Goal: Task Accomplishment & Management: Use online tool/utility

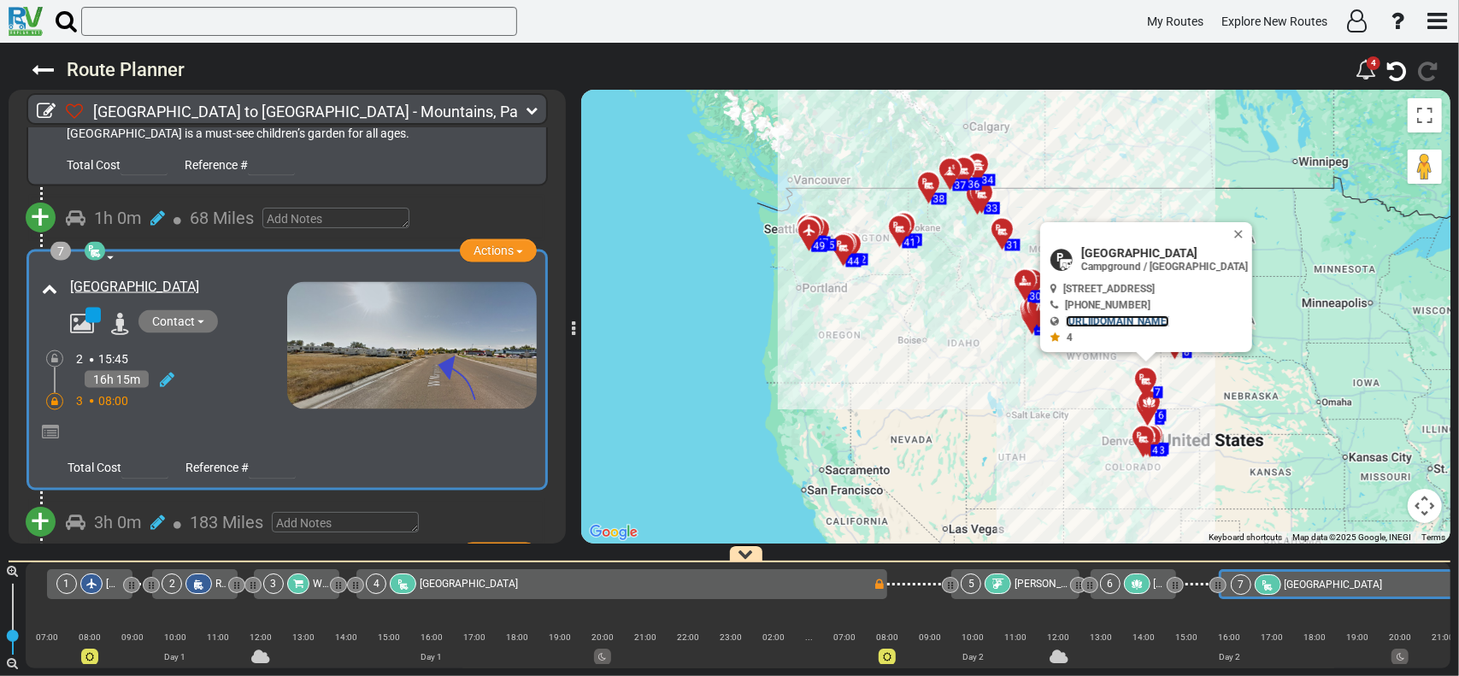
scroll to position [0, 851]
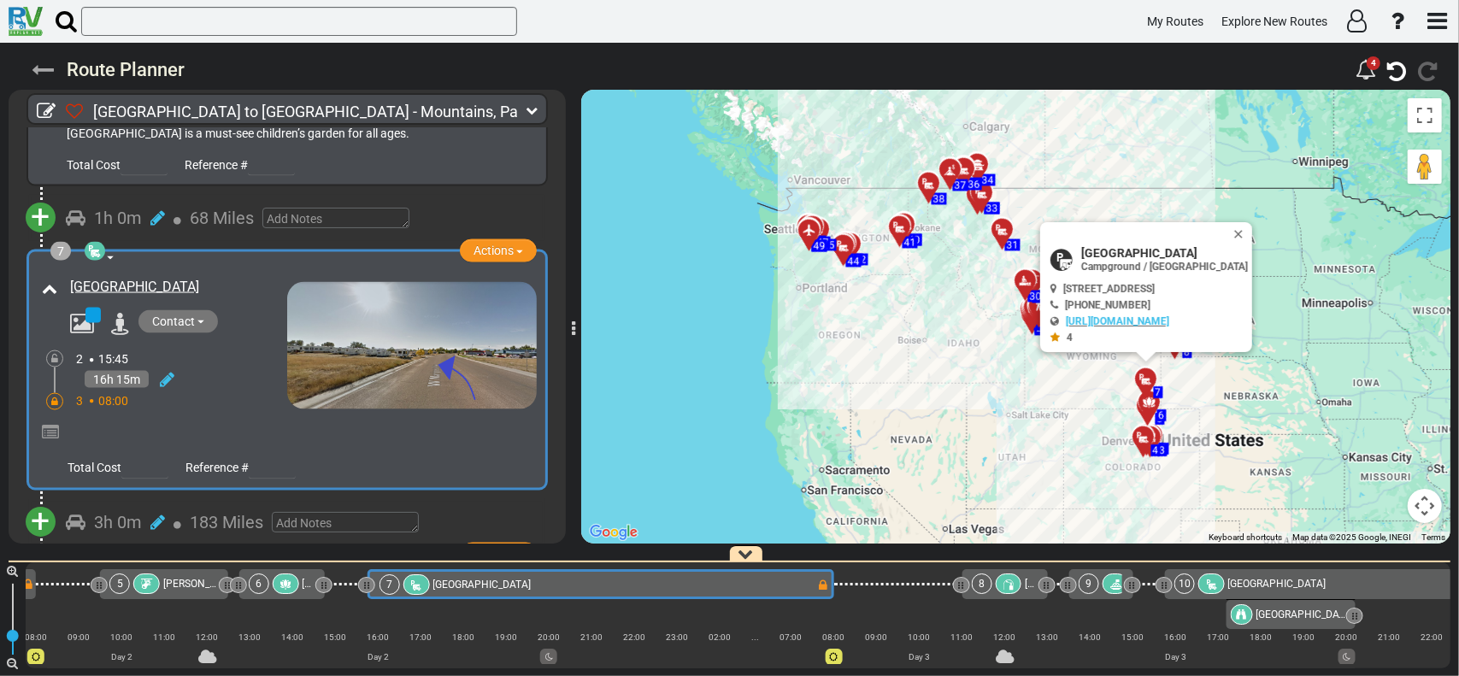
click at [47, 71] on icon at bounding box center [43, 70] width 22 height 22
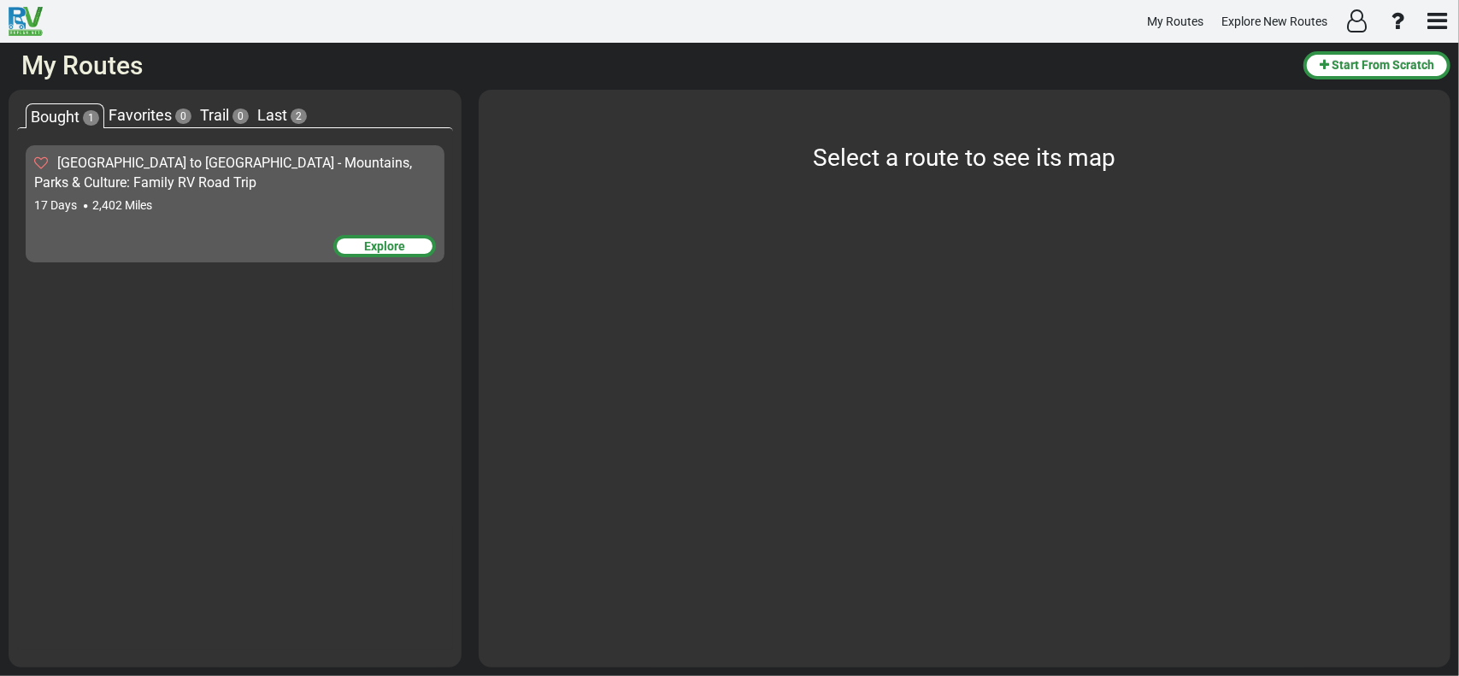
click at [389, 242] on div "Explore" at bounding box center [384, 246] width 103 height 22
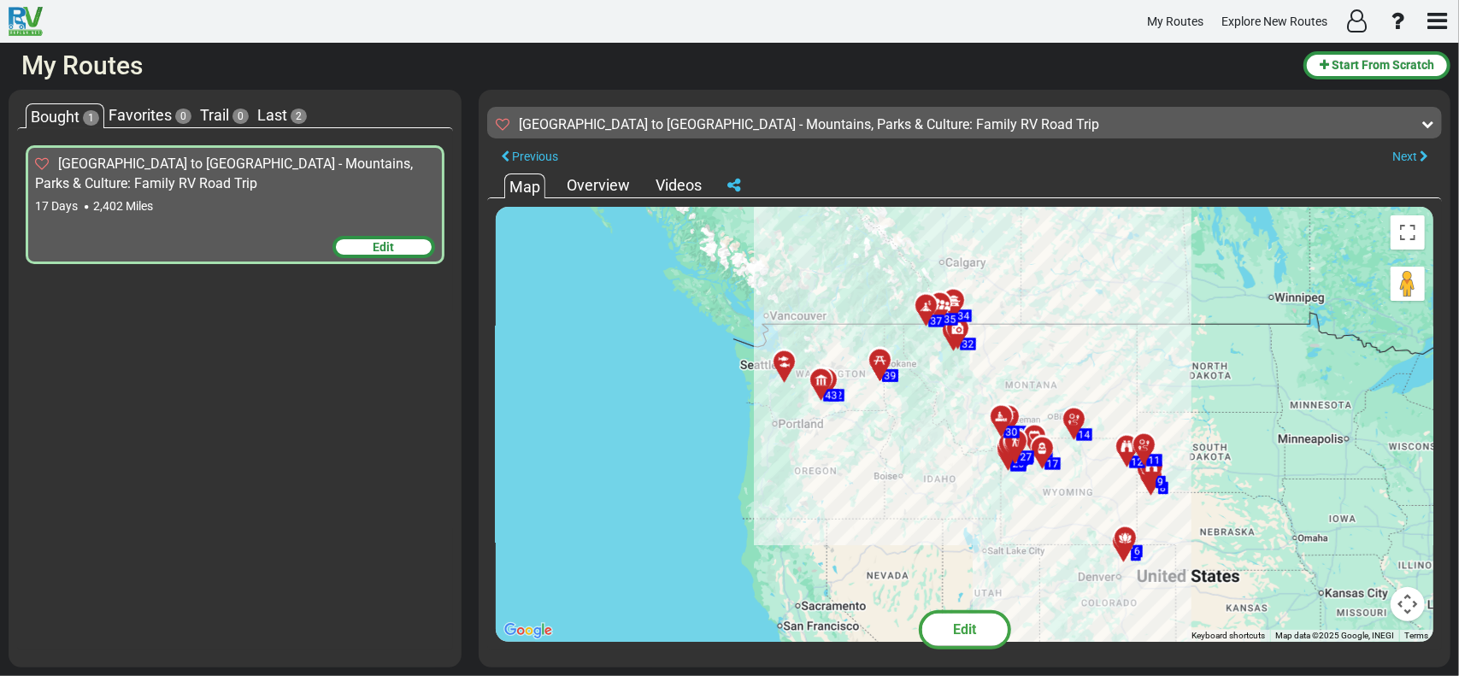
click at [788, 364] on div at bounding box center [789, 369] width 28 height 26
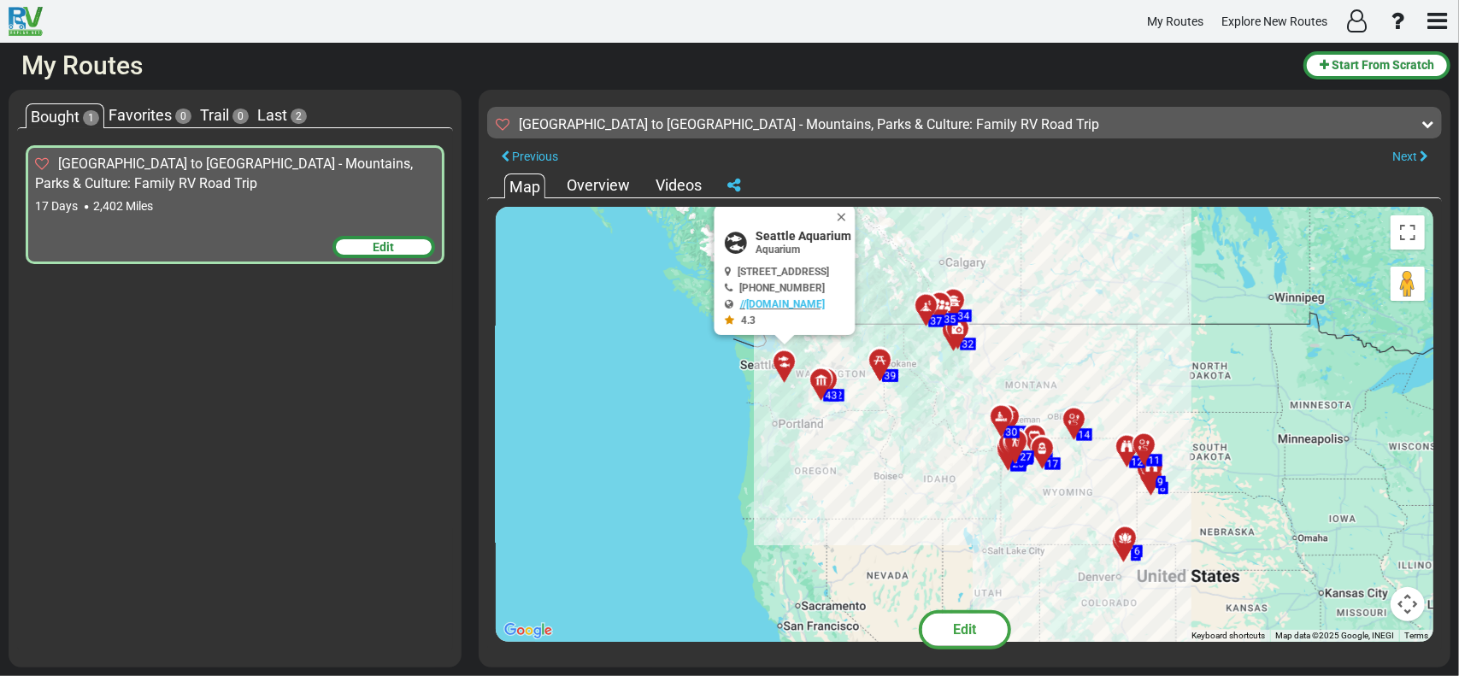
click at [169, 114] on span "Favorites" at bounding box center [140, 115] width 63 height 18
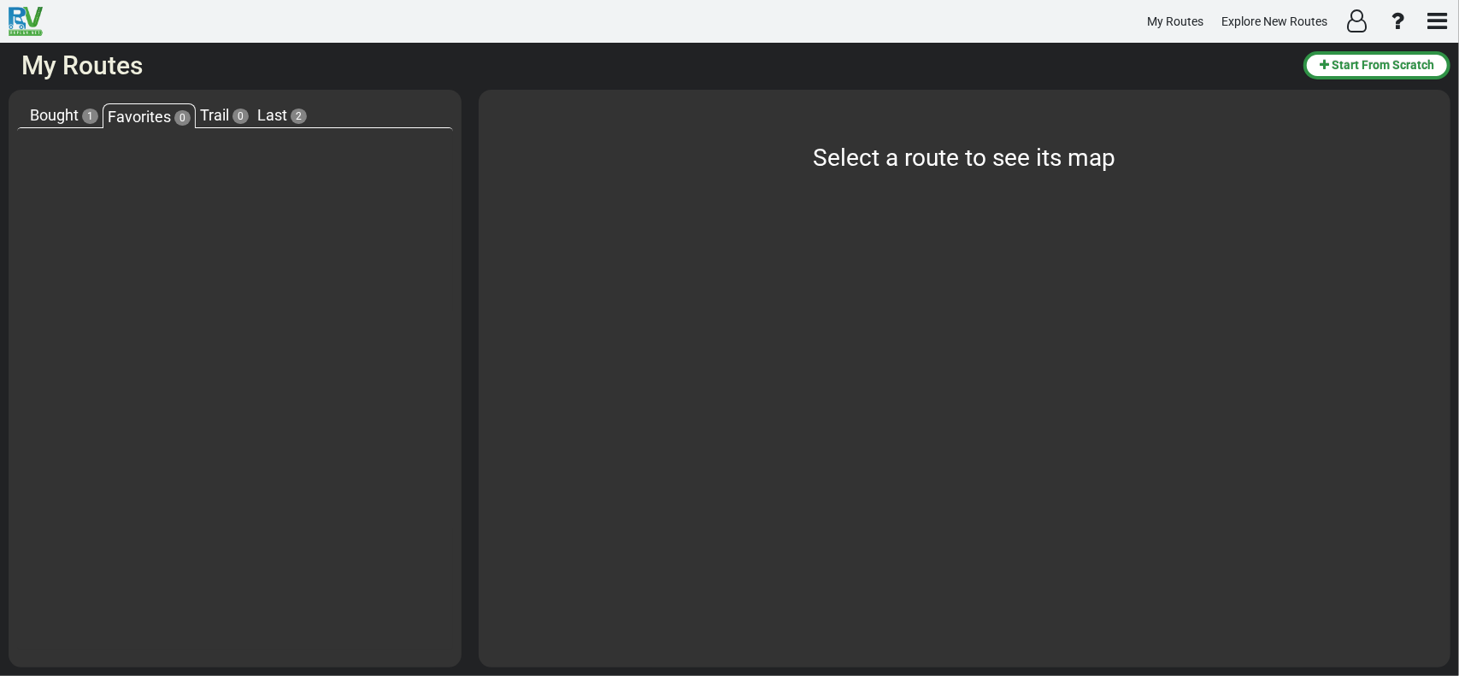
click at [279, 112] on span "Last" at bounding box center [272, 115] width 30 height 18
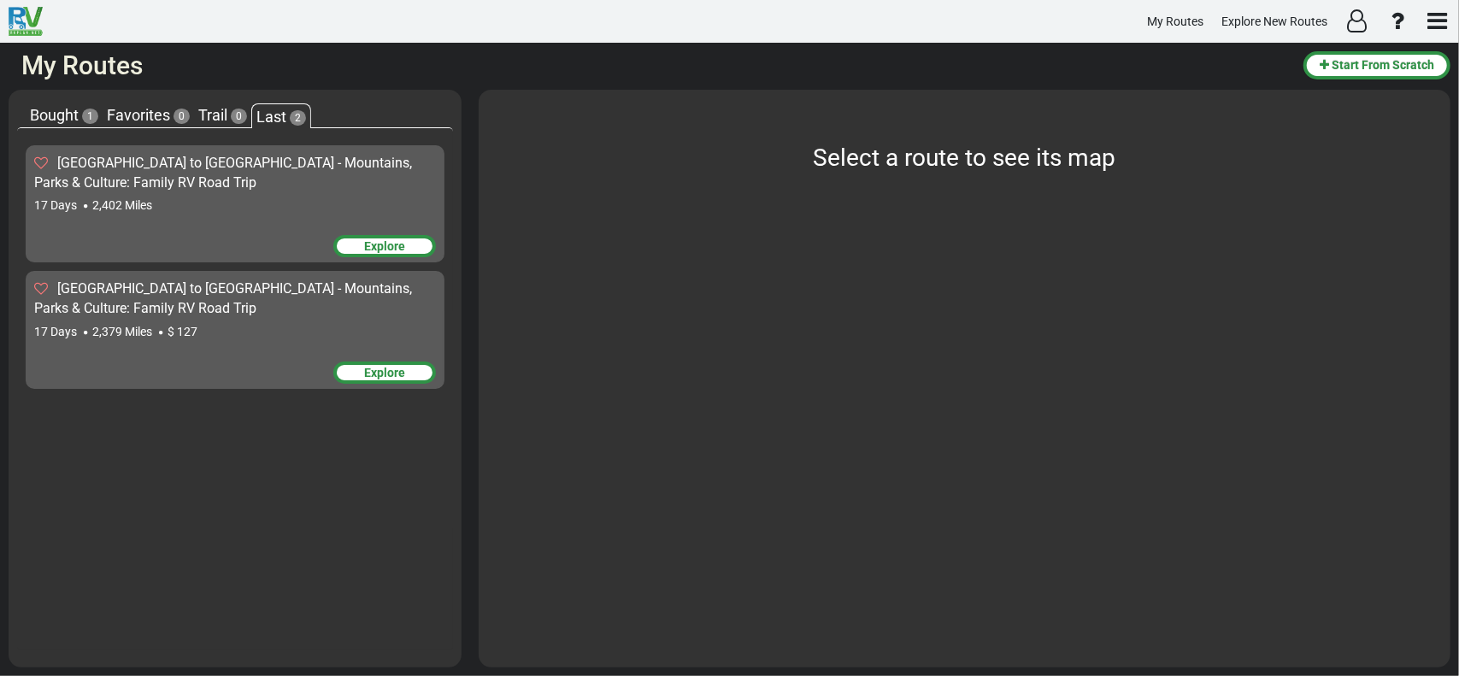
click at [369, 370] on div "Explore" at bounding box center [384, 372] width 103 height 22
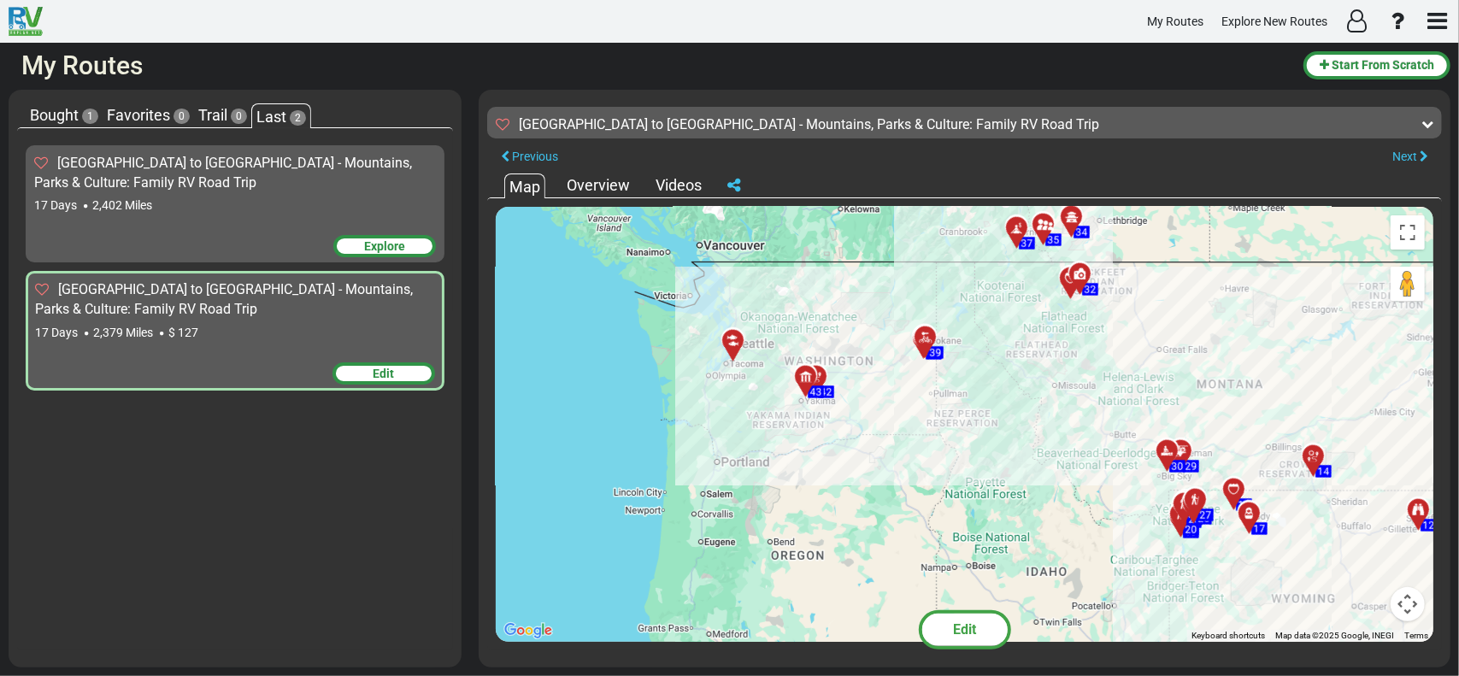
drag, startPoint x: 936, startPoint y: 433, endPoint x: 687, endPoint y: 635, distance: 320.2
click at [687, 635] on div "To activate drag with keyboard, press Alt + Enter. Once in keyboard drag state,…" at bounding box center [964, 424] width 937 height 435
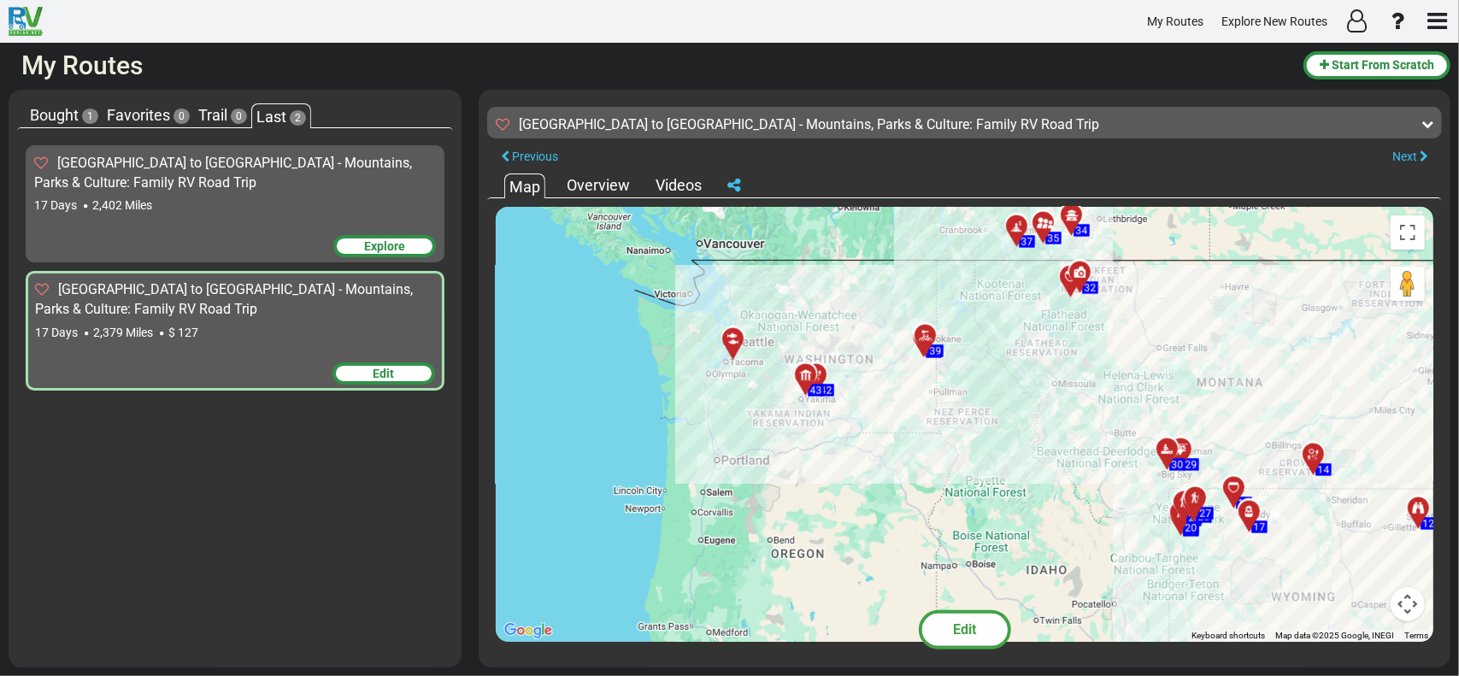
click at [814, 378] on div at bounding box center [810, 382] width 28 height 26
click at [51, 113] on span "Bought" at bounding box center [54, 115] width 49 height 18
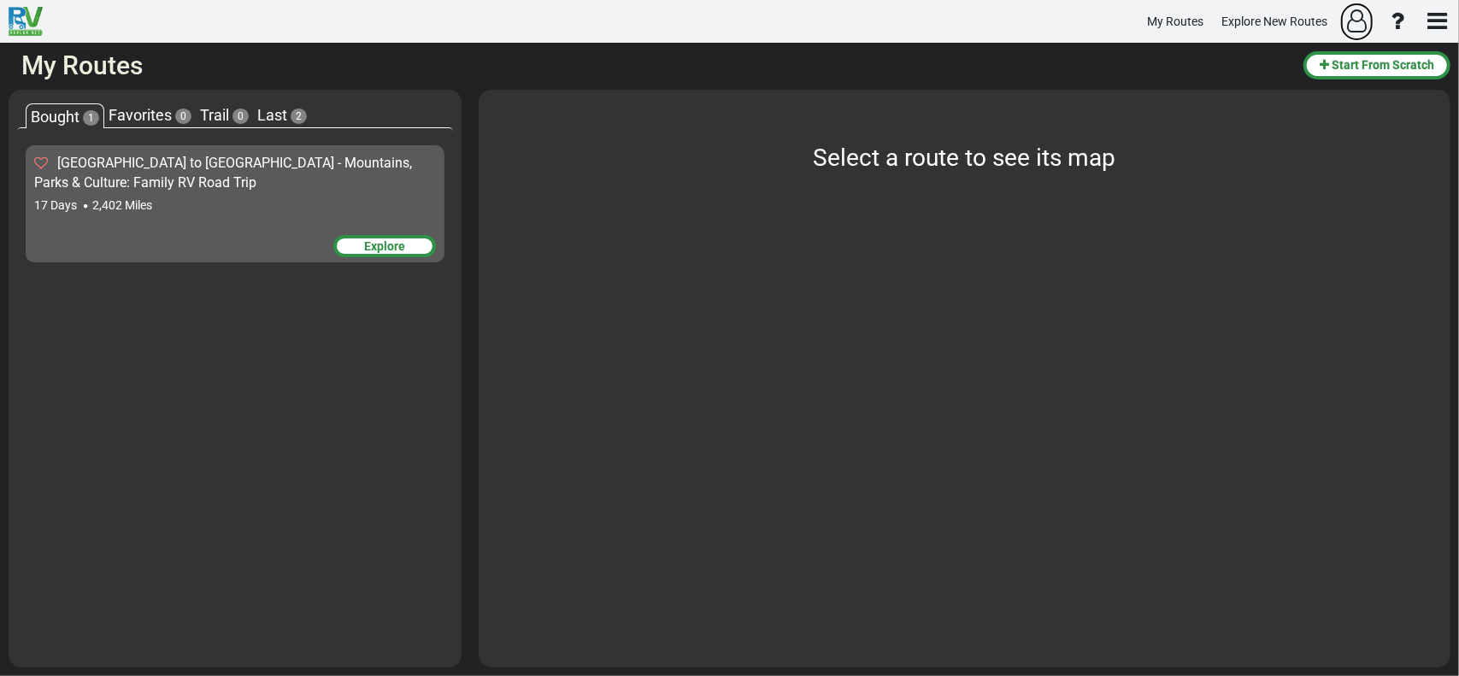
click at [1359, 11] on icon "button" at bounding box center [1357, 20] width 20 height 23
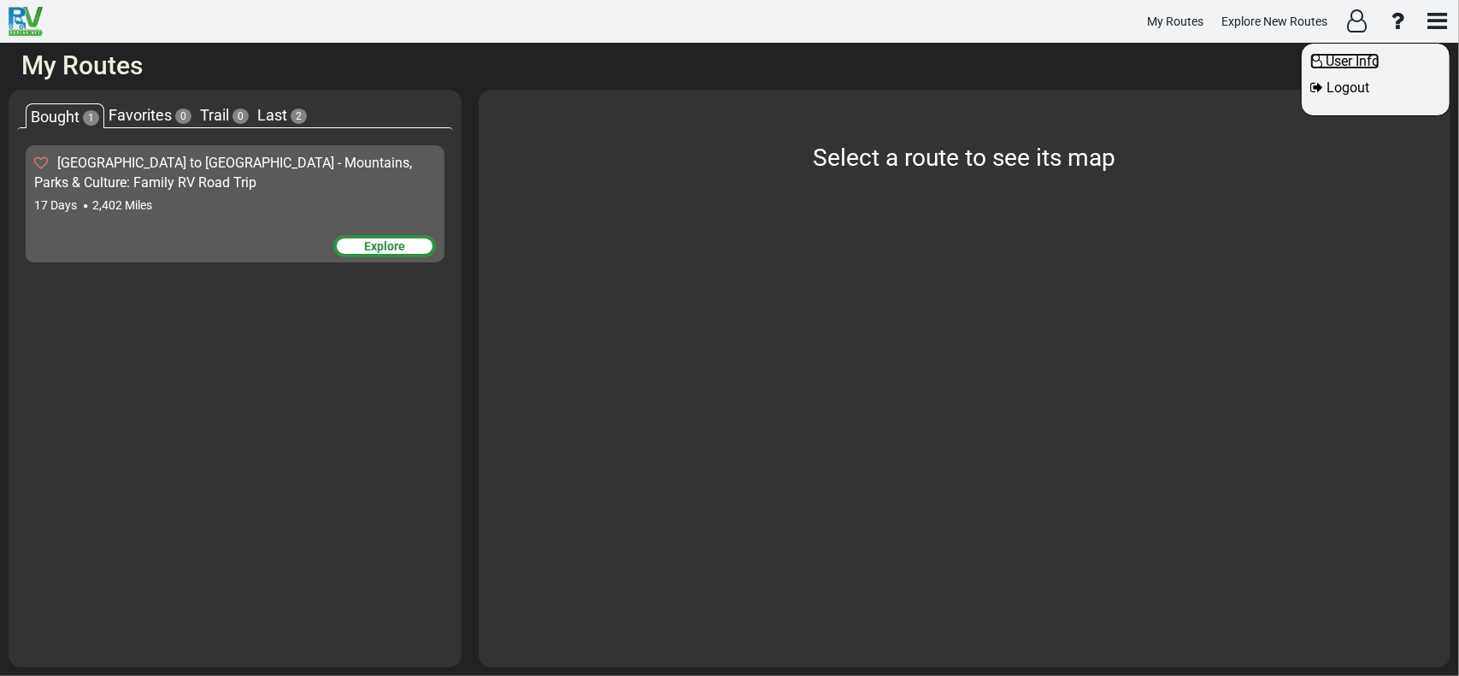
click at [1366, 66] on span "User Info" at bounding box center [1352, 61] width 54 height 16
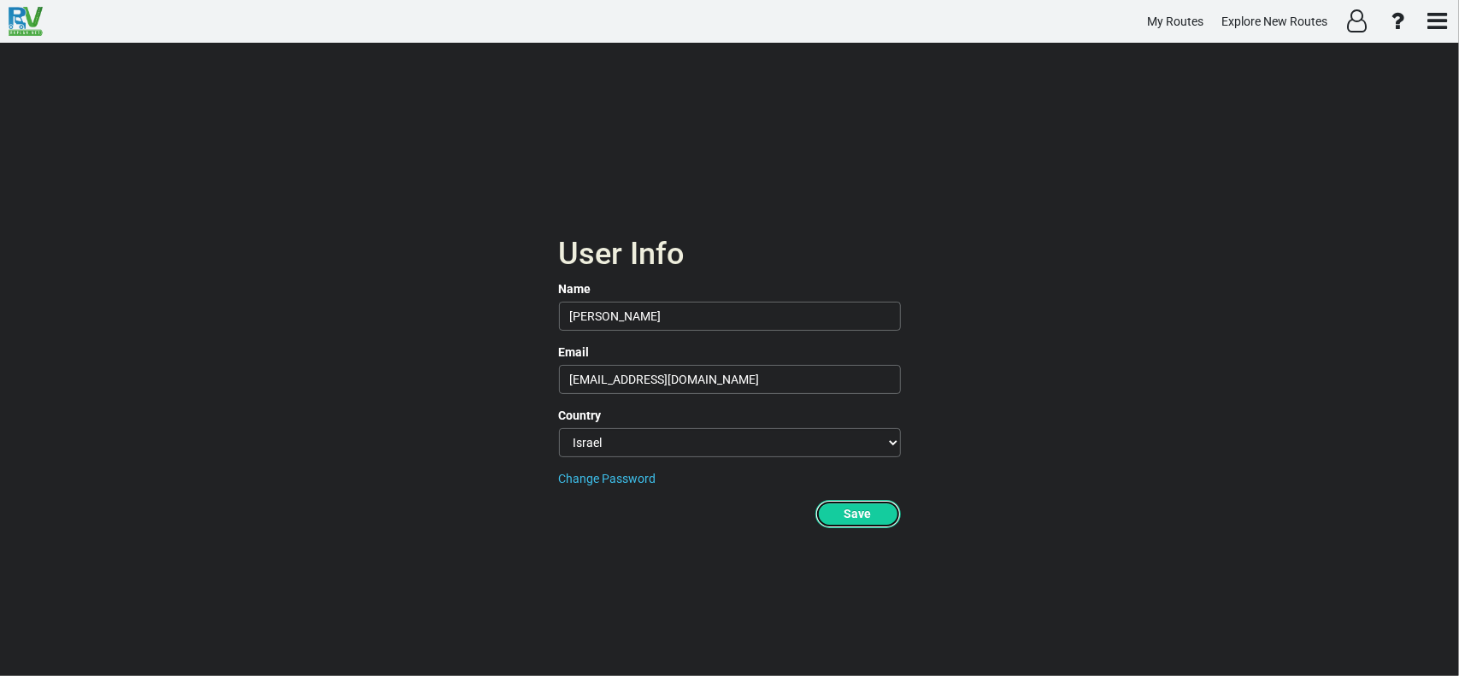
click at [858, 512] on button "Save" at bounding box center [857, 514] width 85 height 28
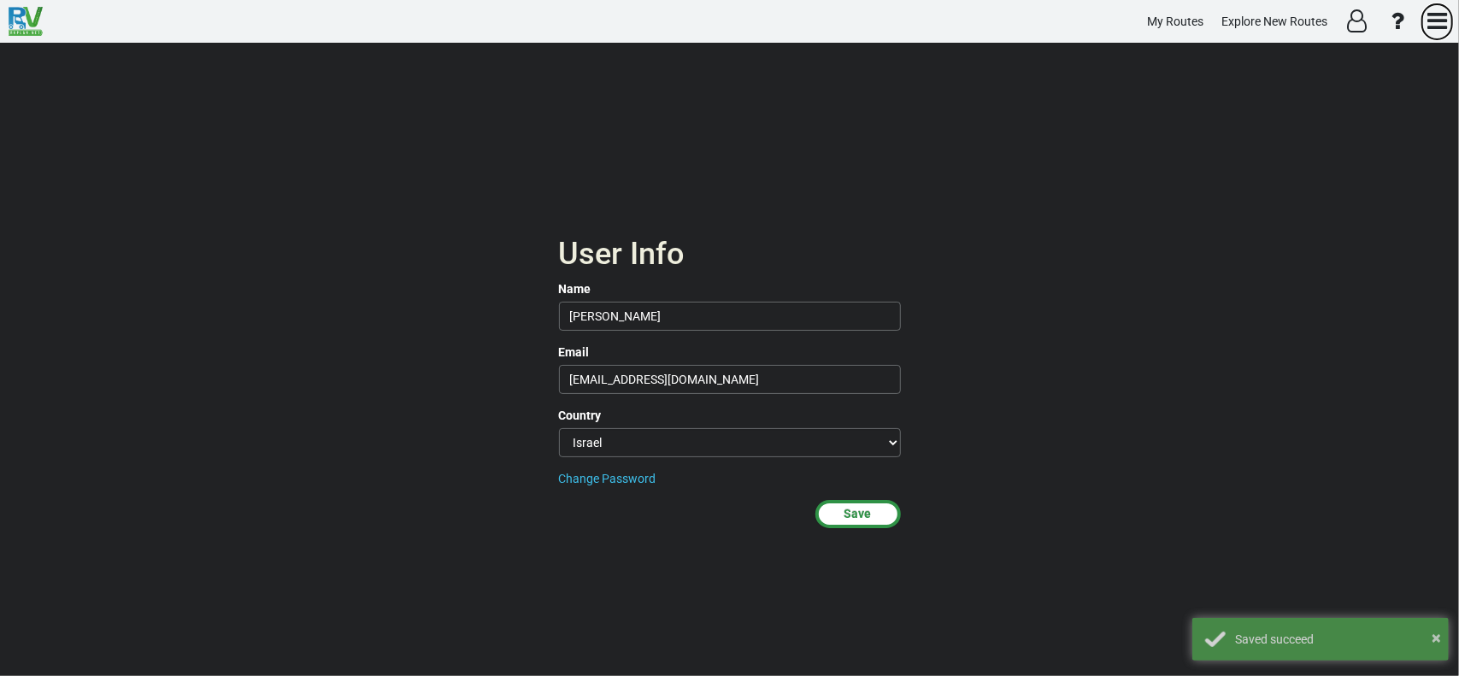
click at [1434, 17] on icon "button" at bounding box center [1437, 20] width 20 height 23
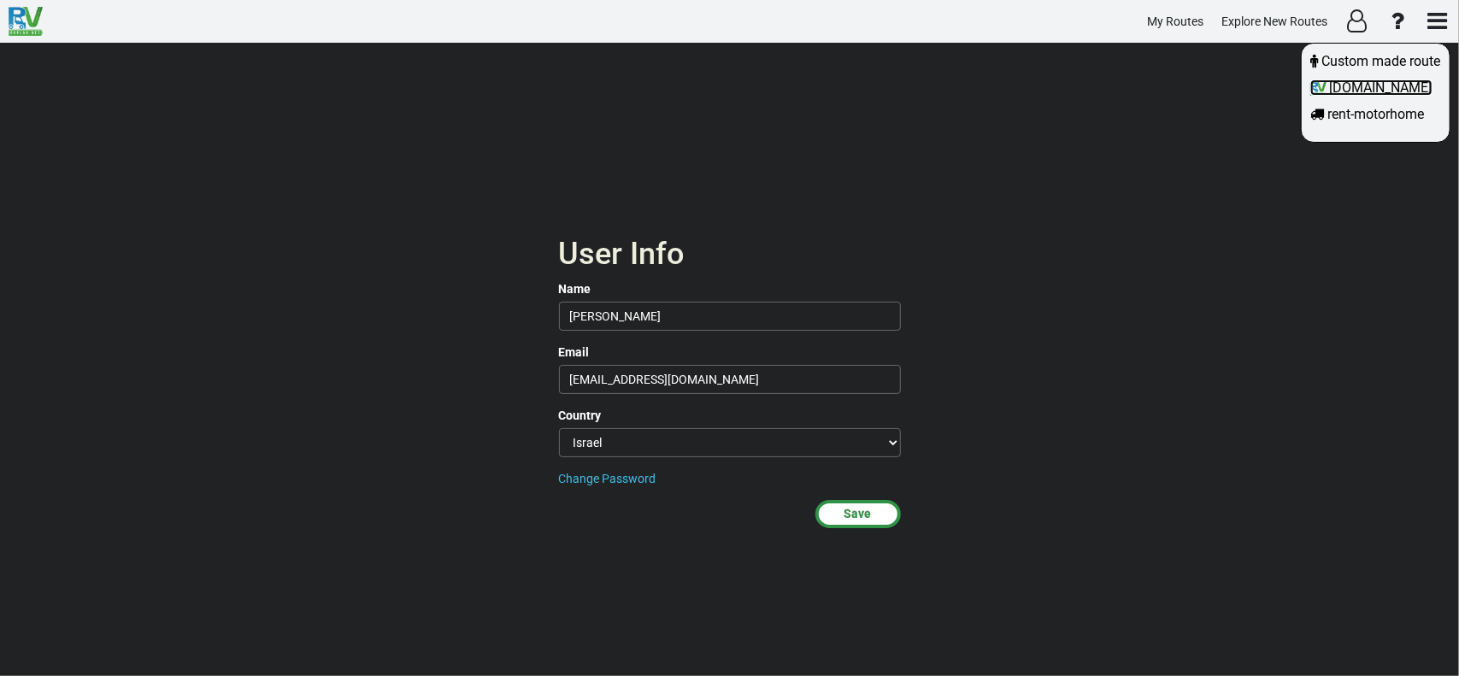
click at [1374, 96] on span "rvplan.net" at bounding box center [1381, 87] width 103 height 16
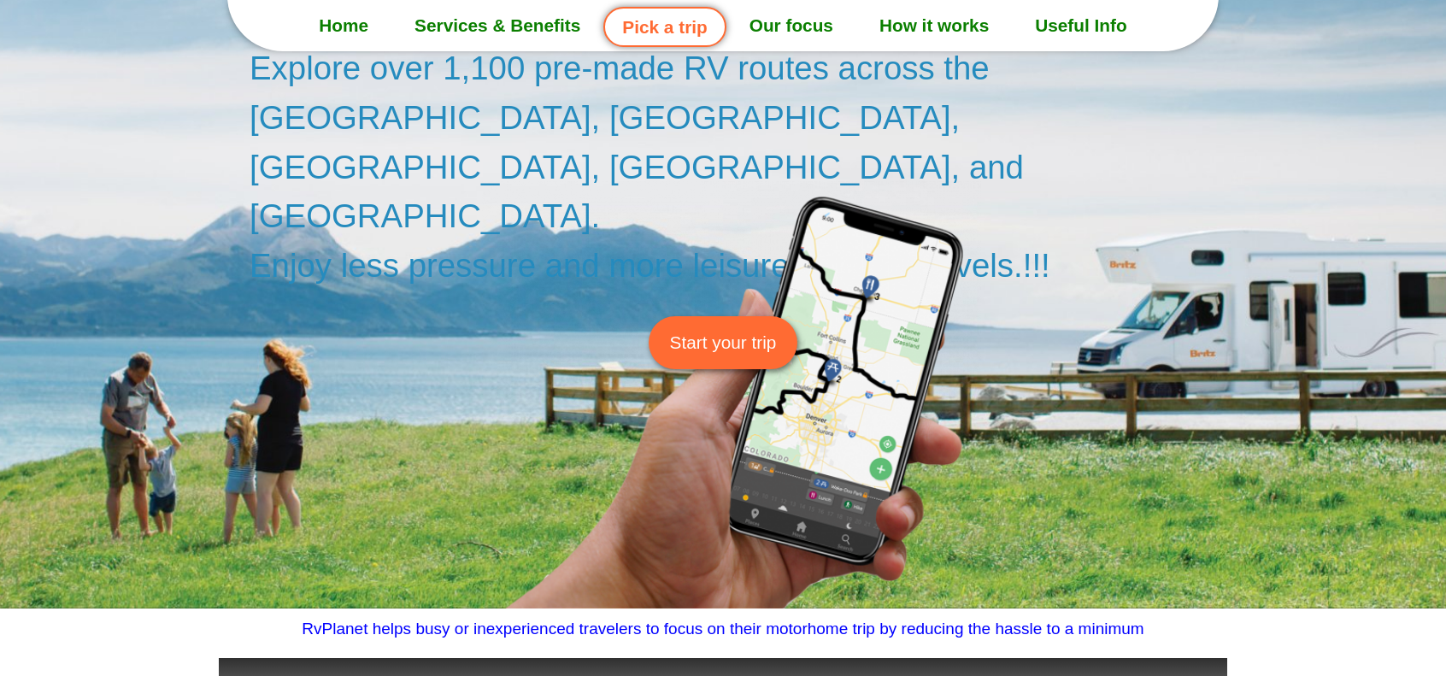
scroll to position [256, 0]
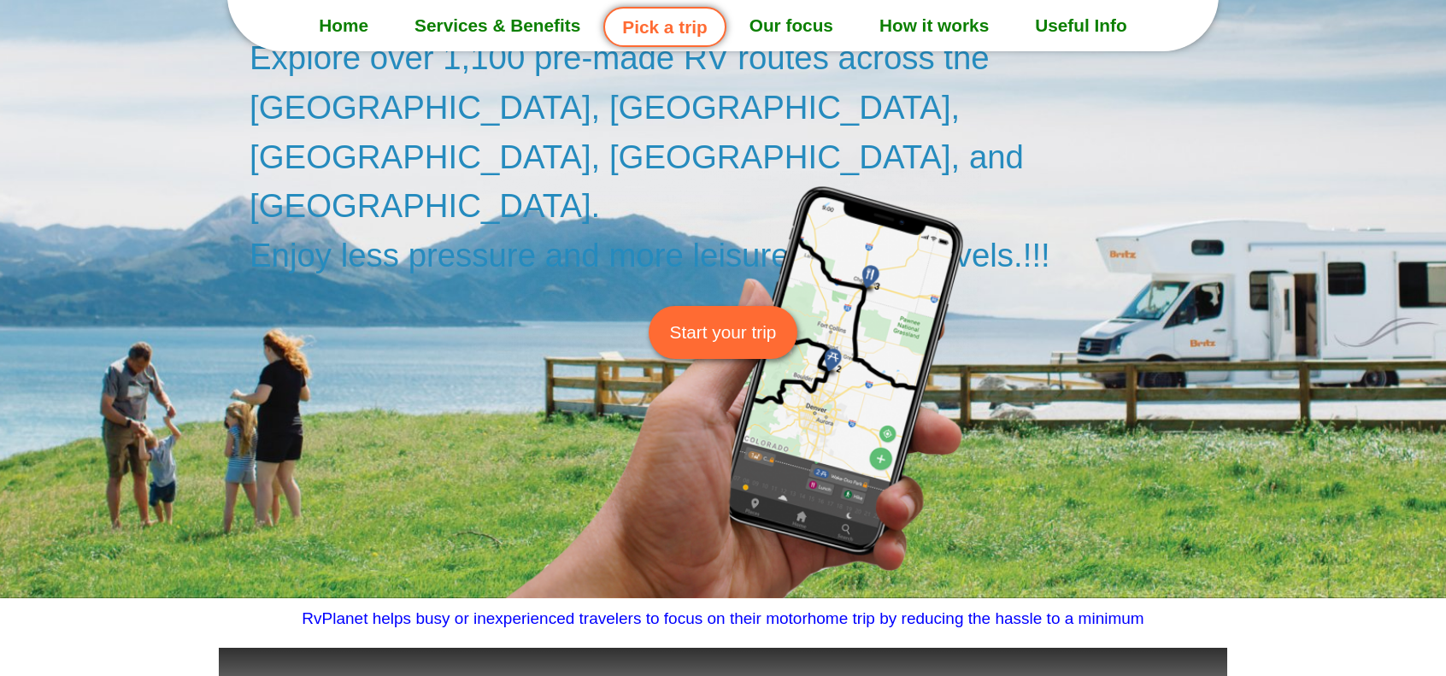
click at [725, 319] on span "Start your trip" at bounding box center [723, 332] width 107 height 26
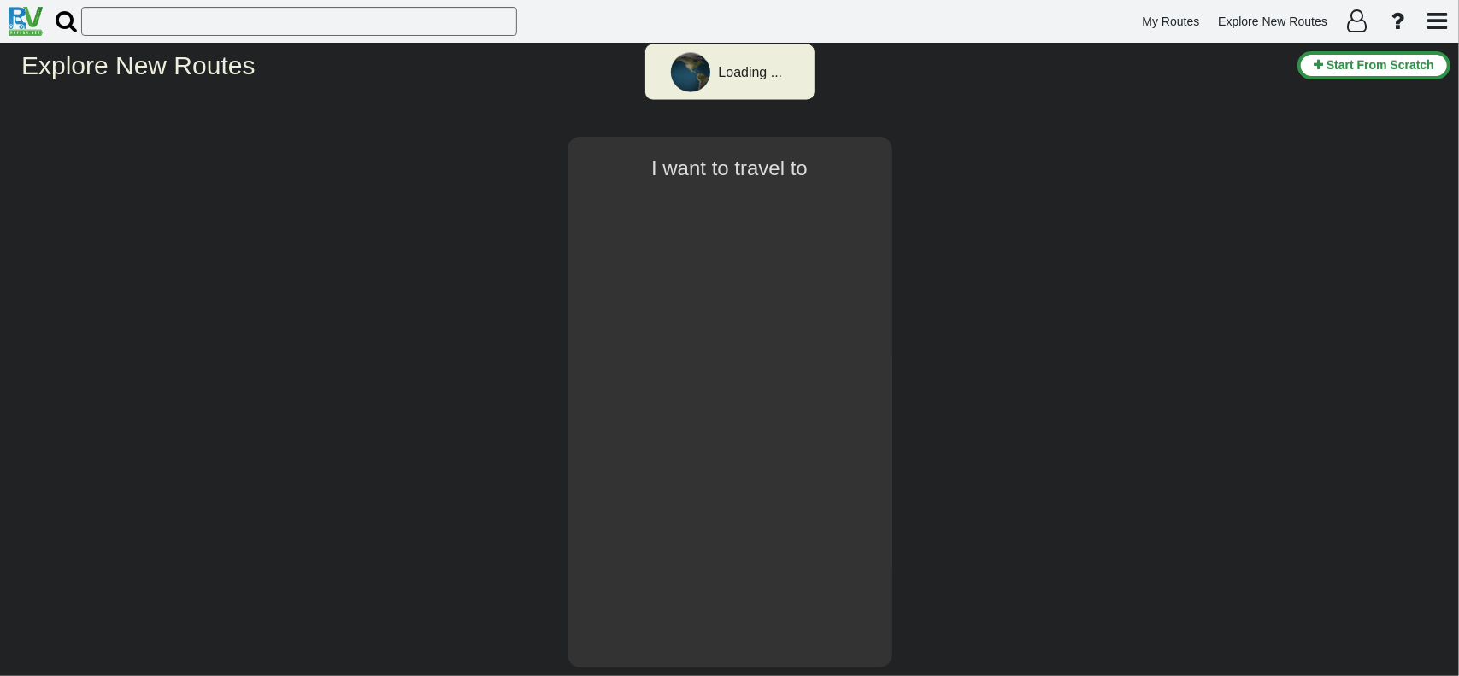
select select "number:2"
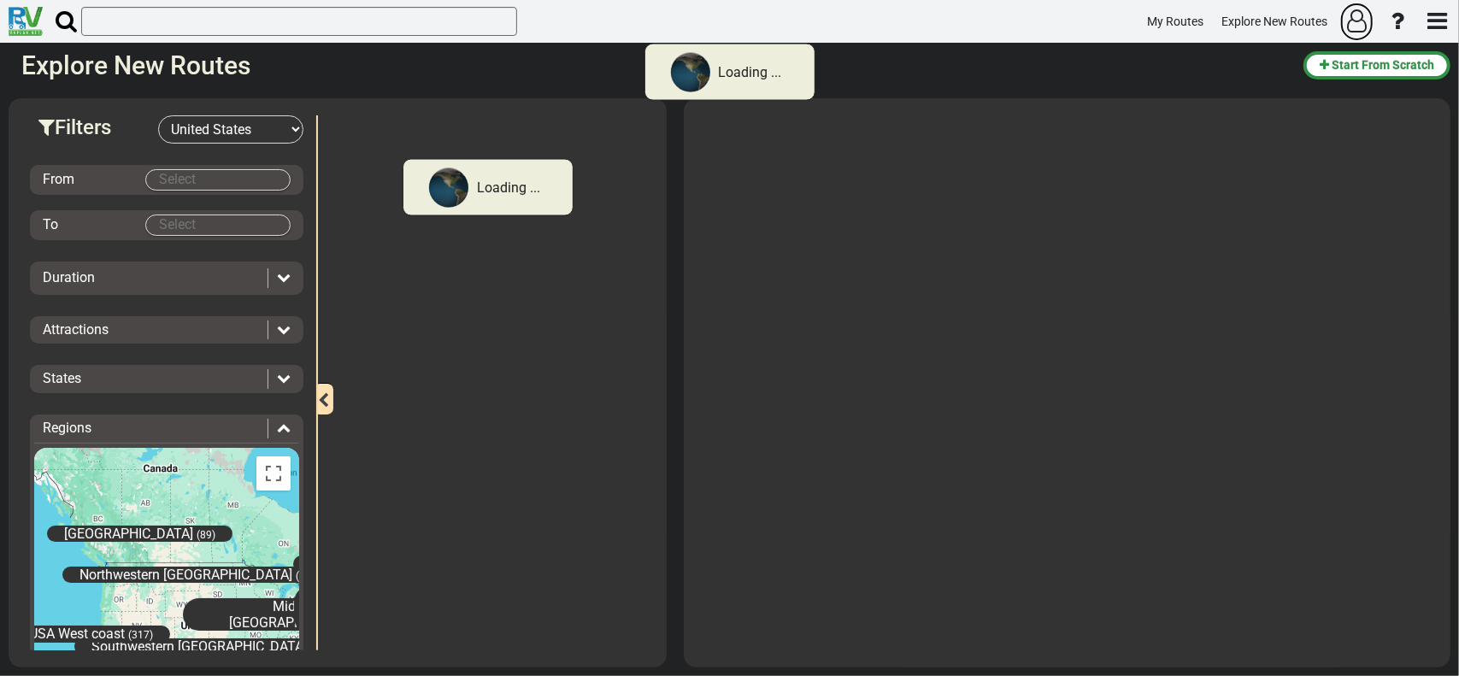
click at [1355, 15] on icon "button" at bounding box center [1357, 20] width 20 height 23
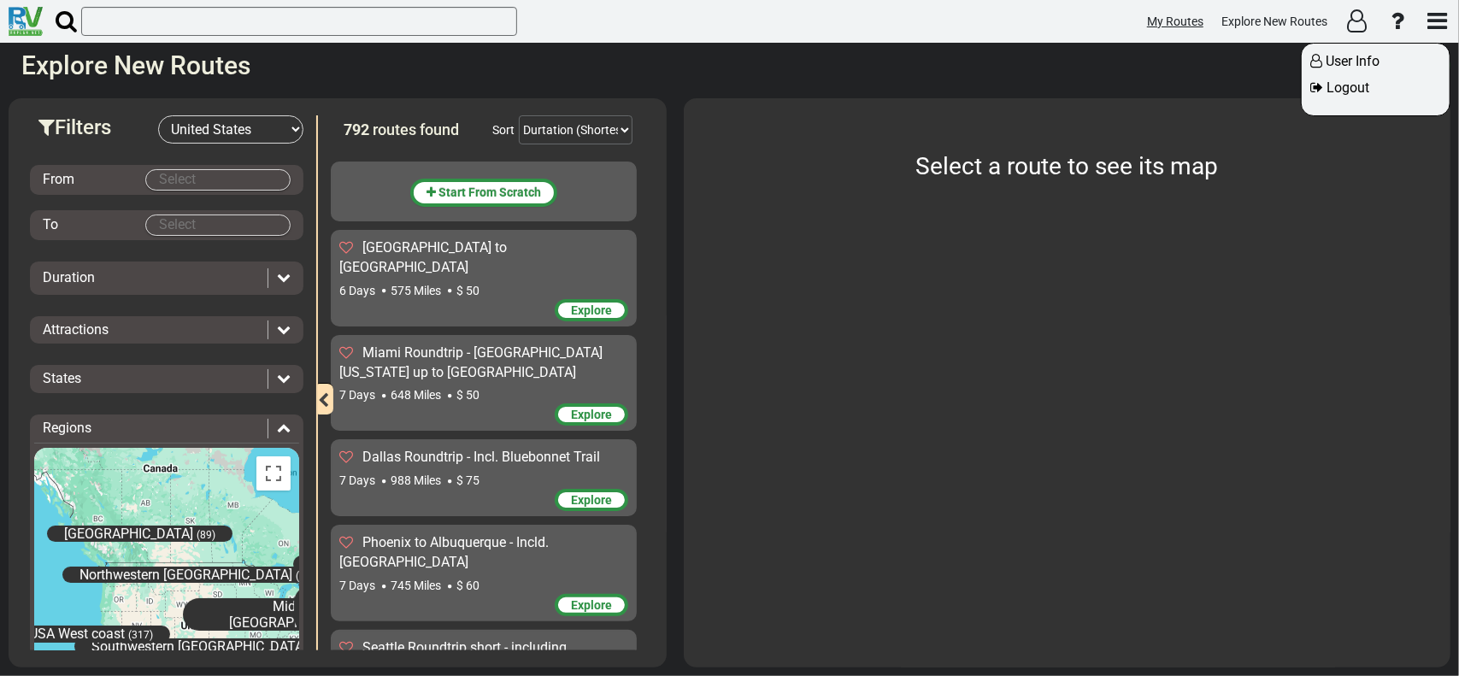
click at [1183, 15] on div at bounding box center [729, 338] width 1459 height 676
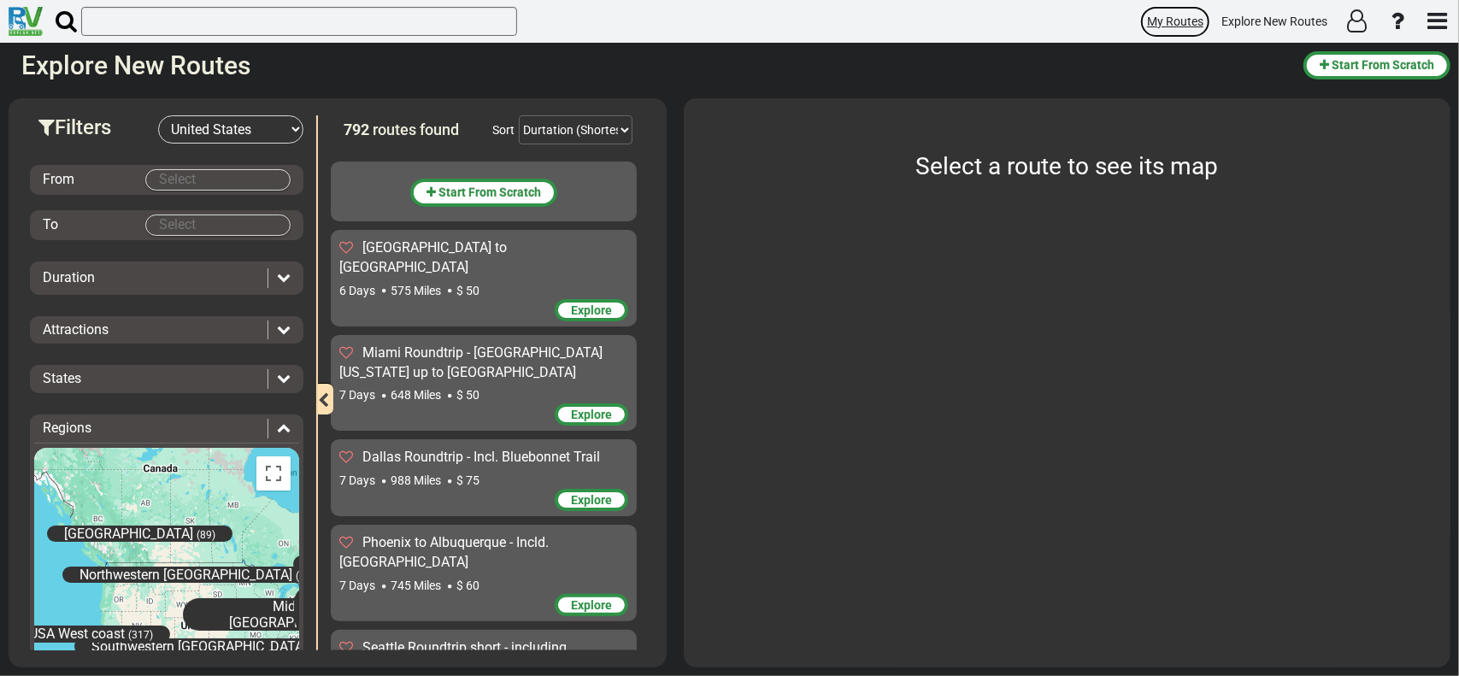
click at [1181, 15] on span "My Routes" at bounding box center [1175, 22] width 56 height 14
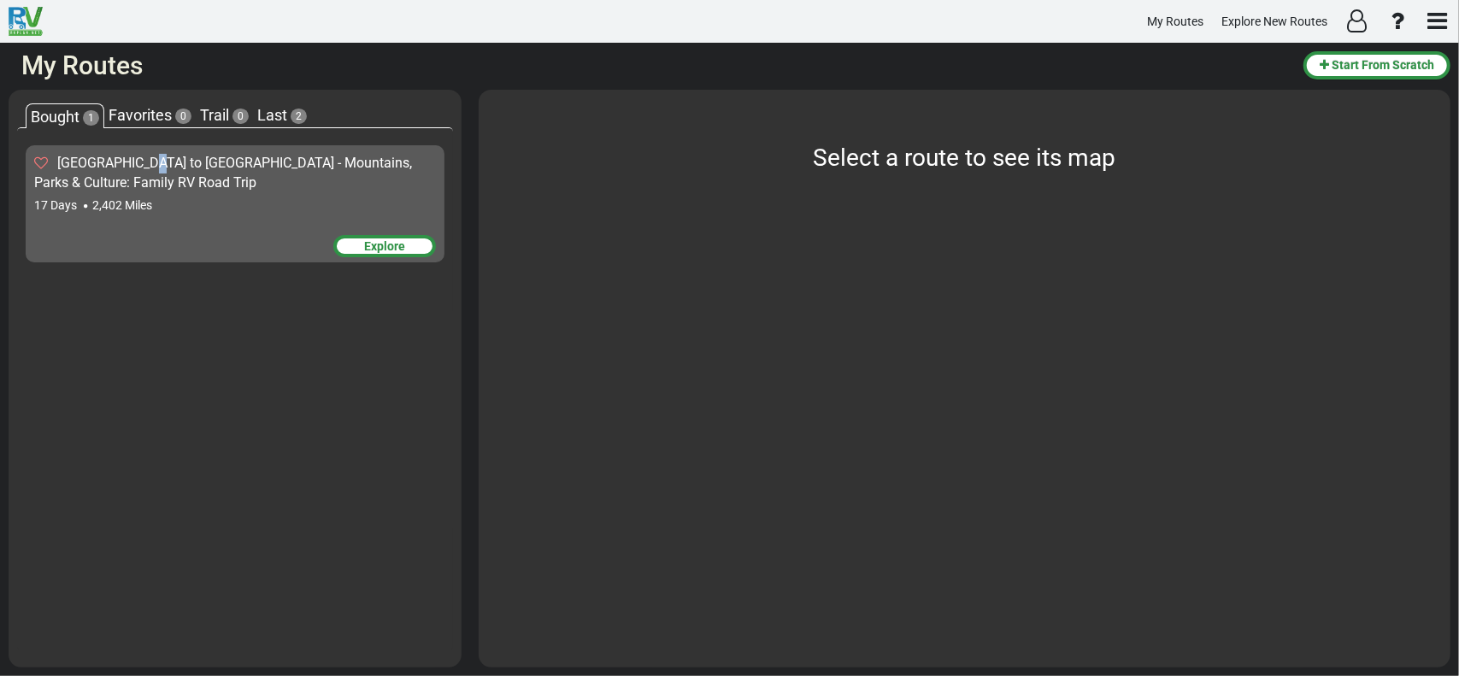
click at [144, 165] on sapn "[GEOGRAPHIC_DATA] to [GEOGRAPHIC_DATA] - Mountains, Parks & Culture: Family RV …" at bounding box center [223, 173] width 378 height 36
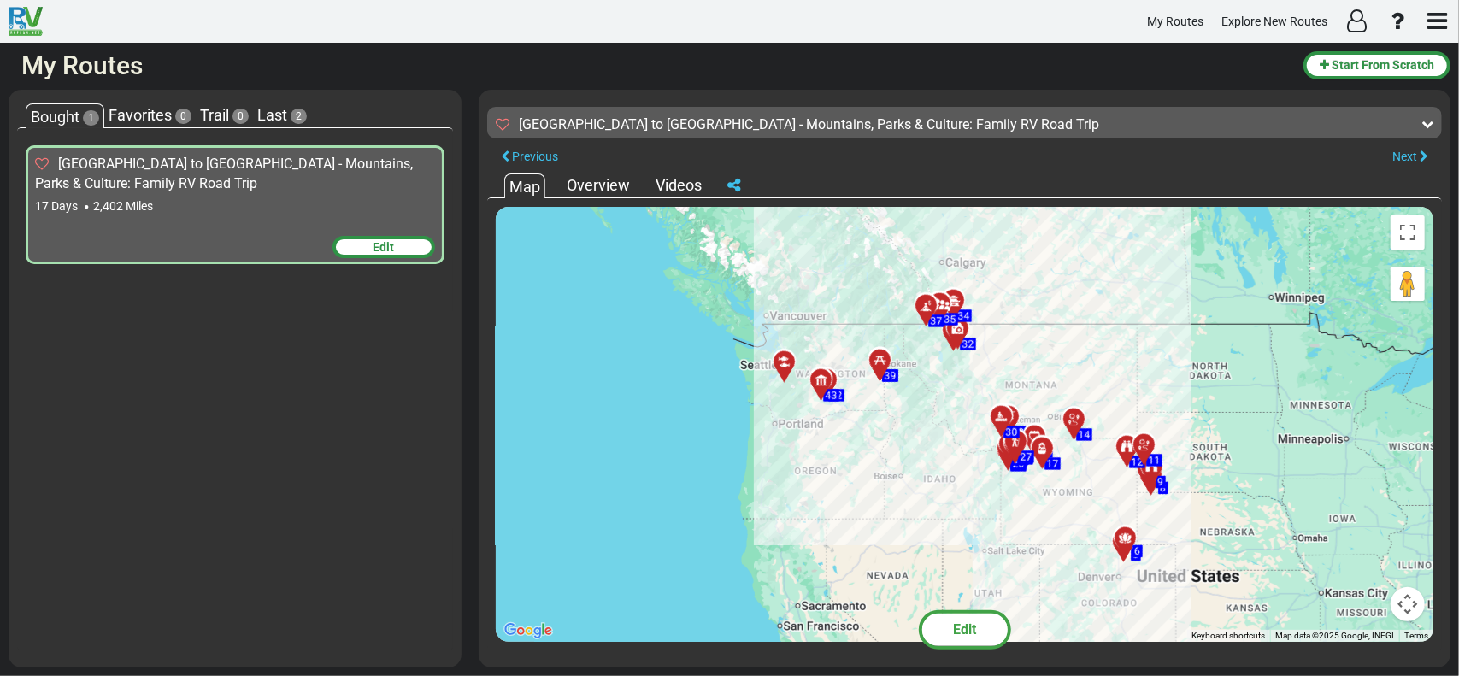
click at [209, 114] on span "Trail" at bounding box center [214, 115] width 29 height 18
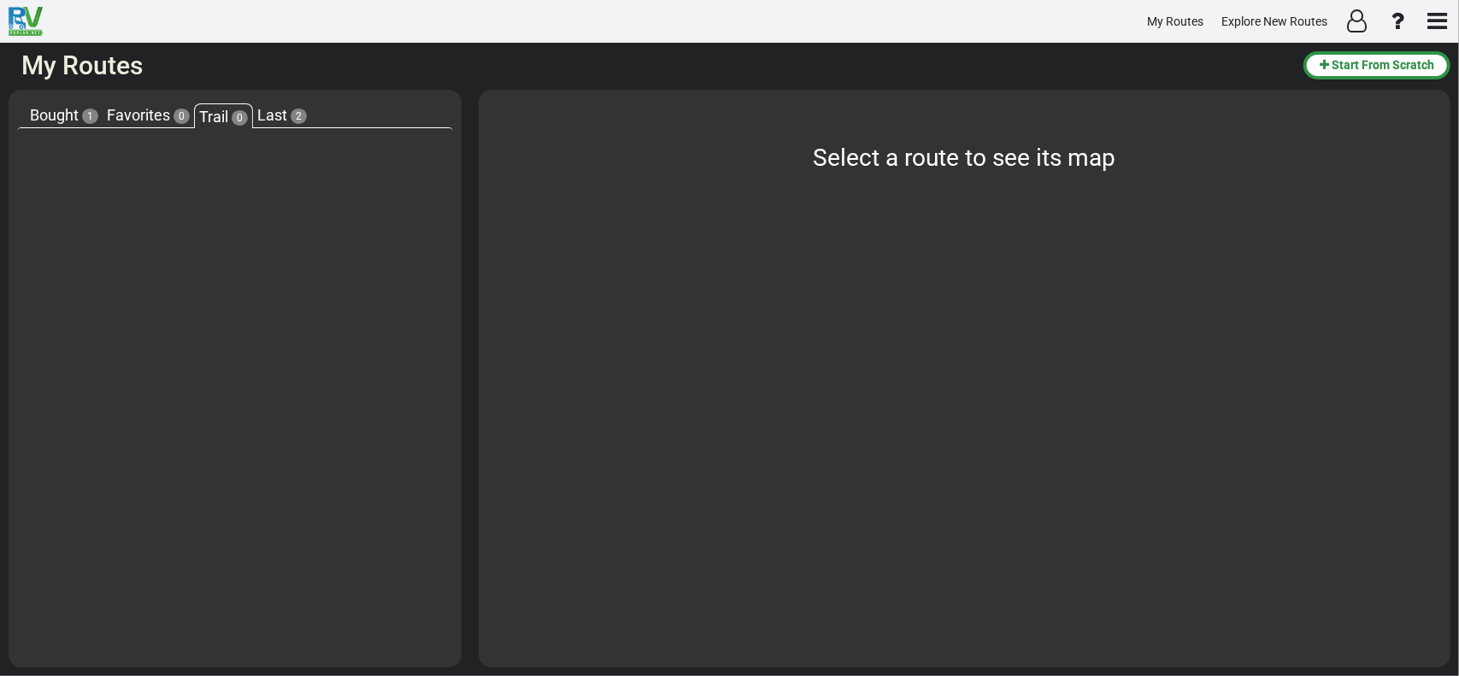
click at [289, 110] on div "Last 2" at bounding box center [282, 115] width 58 height 22
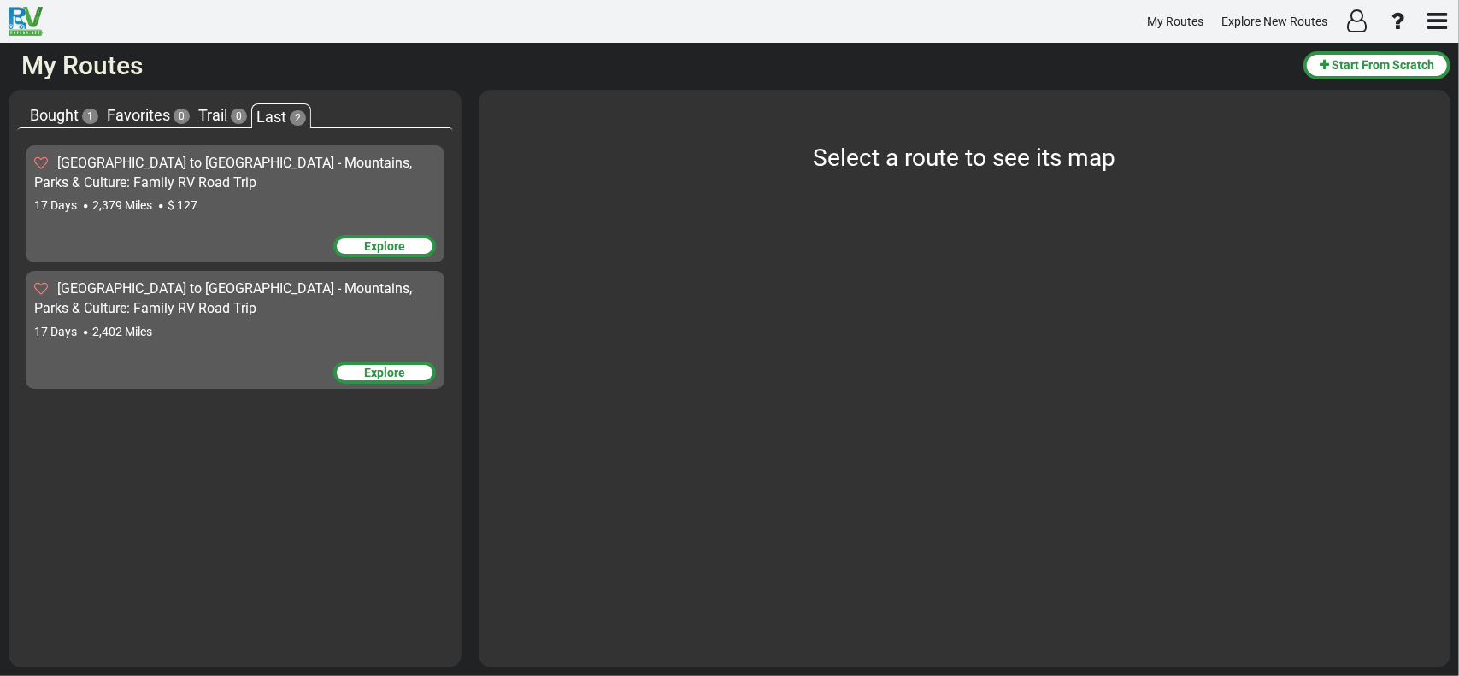
click at [57, 111] on span "Bought" at bounding box center [54, 115] width 49 height 18
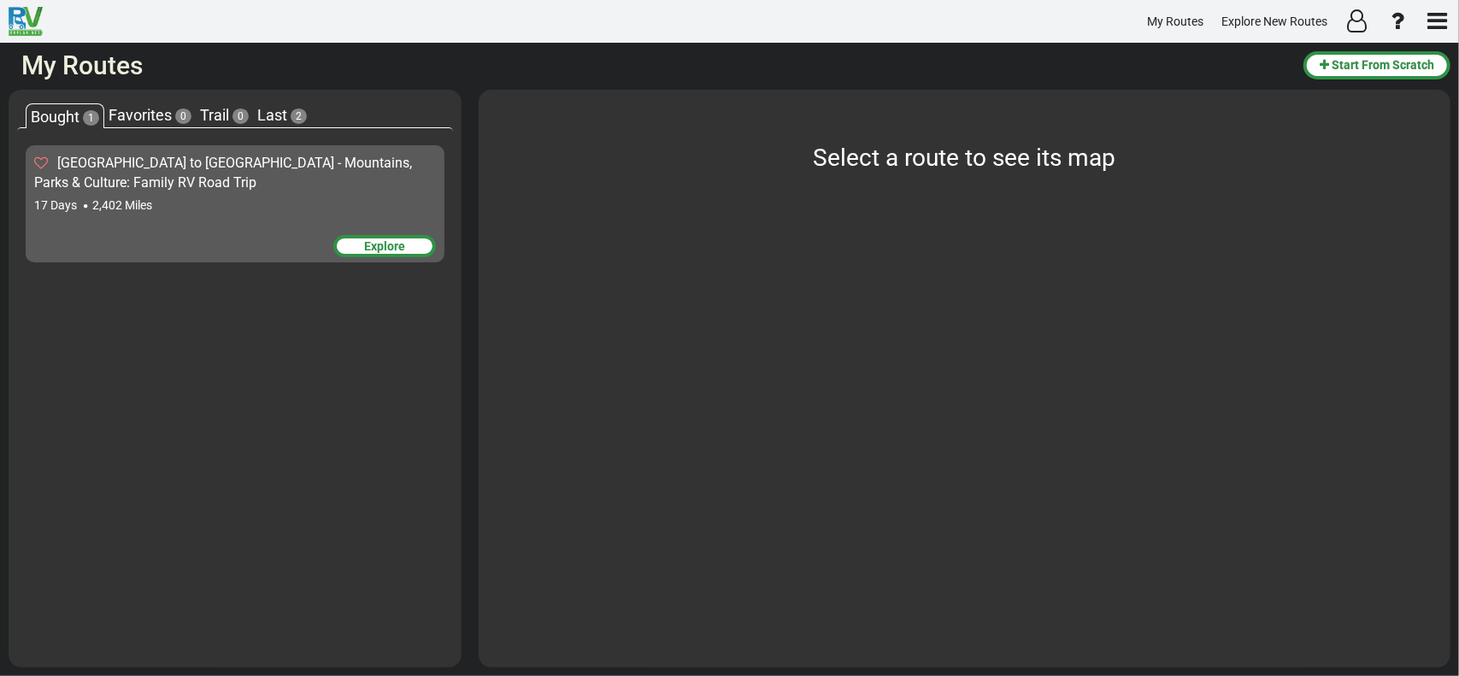
click at [144, 115] on span "Favorites" at bounding box center [140, 115] width 63 height 18
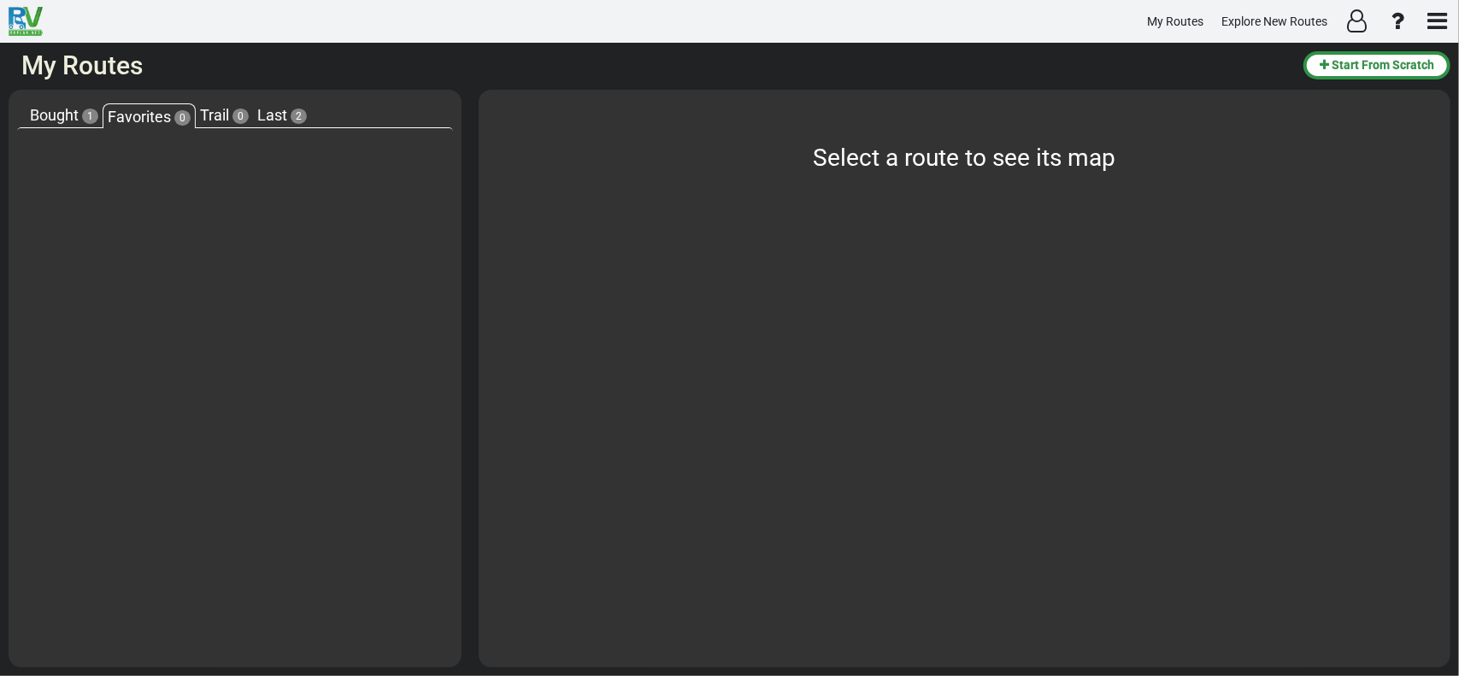
click at [53, 109] on span "Bought" at bounding box center [54, 115] width 49 height 18
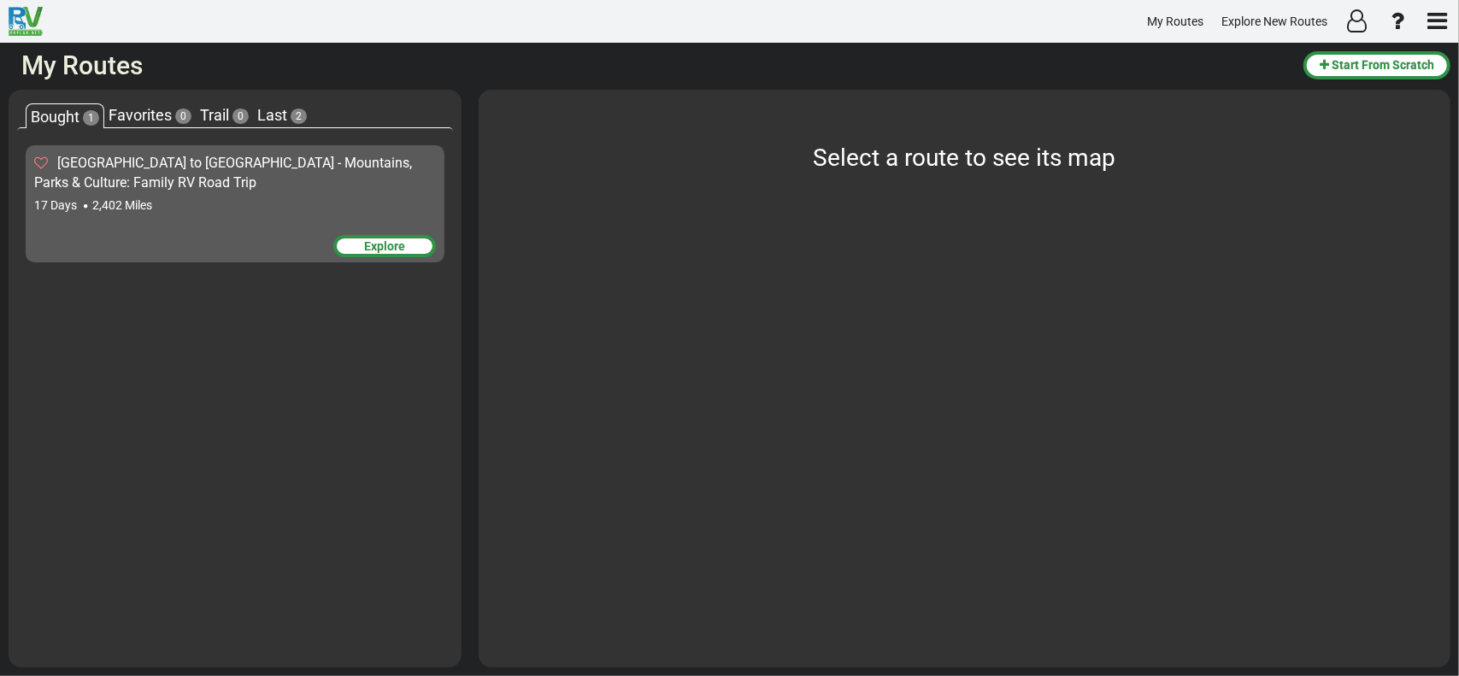
click at [110, 163] on sapn "[GEOGRAPHIC_DATA] to [GEOGRAPHIC_DATA] - Mountains, Parks & Culture: Family RV …" at bounding box center [223, 173] width 378 height 36
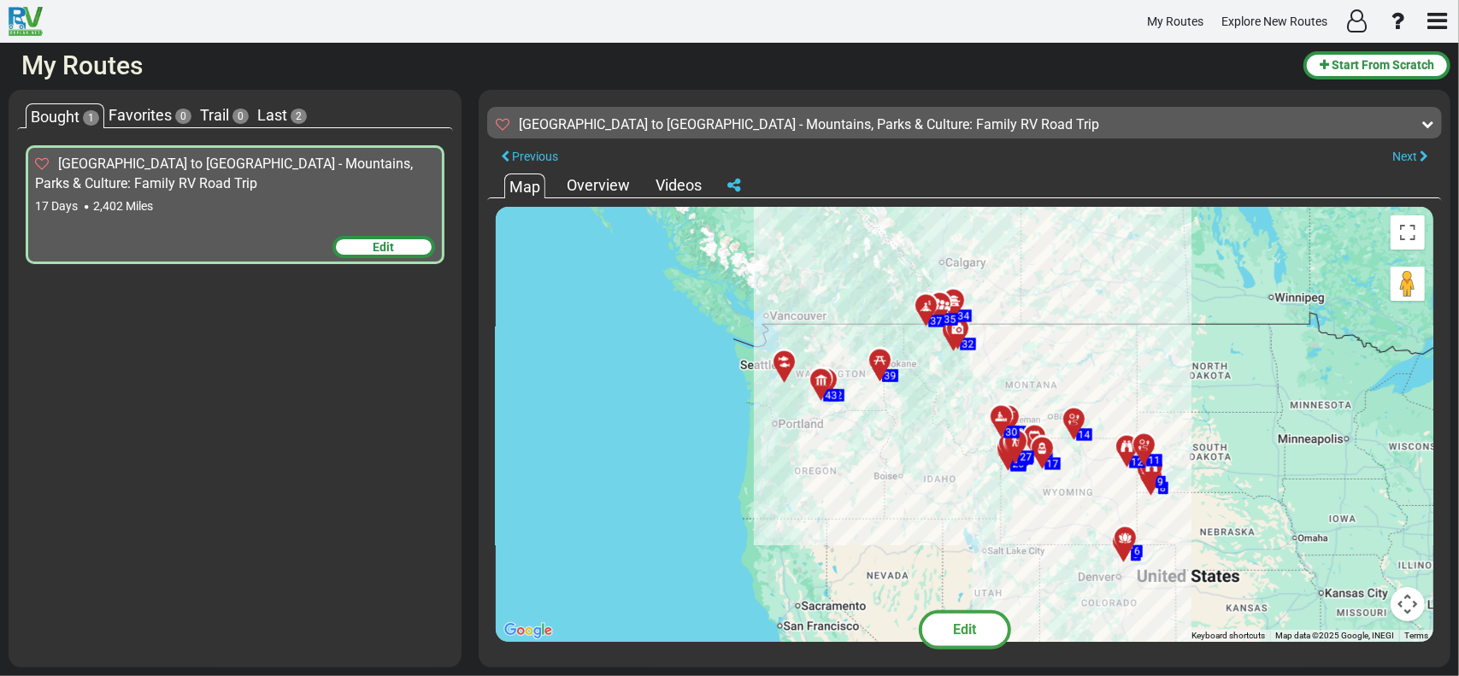
click at [606, 186] on div "Overview" at bounding box center [598, 185] width 72 height 22
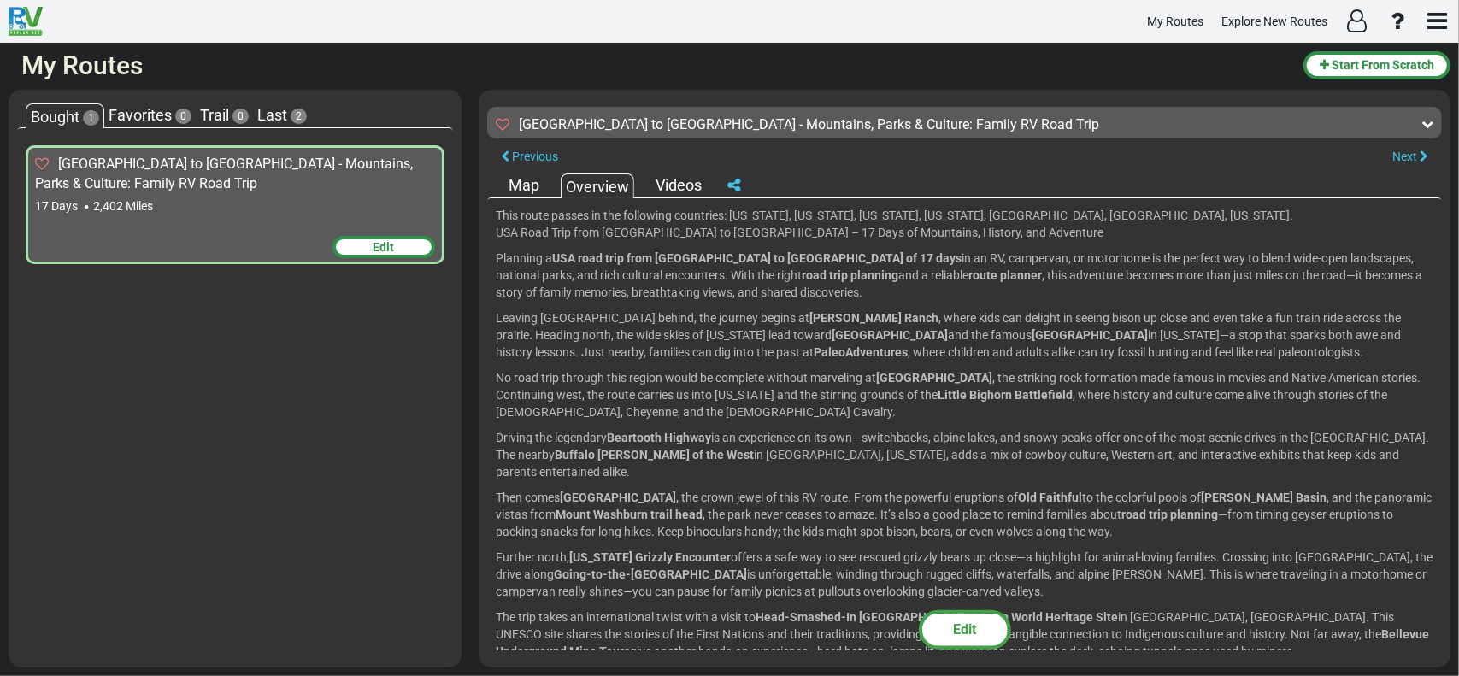
click at [666, 180] on div "Videos" at bounding box center [678, 185] width 55 height 22
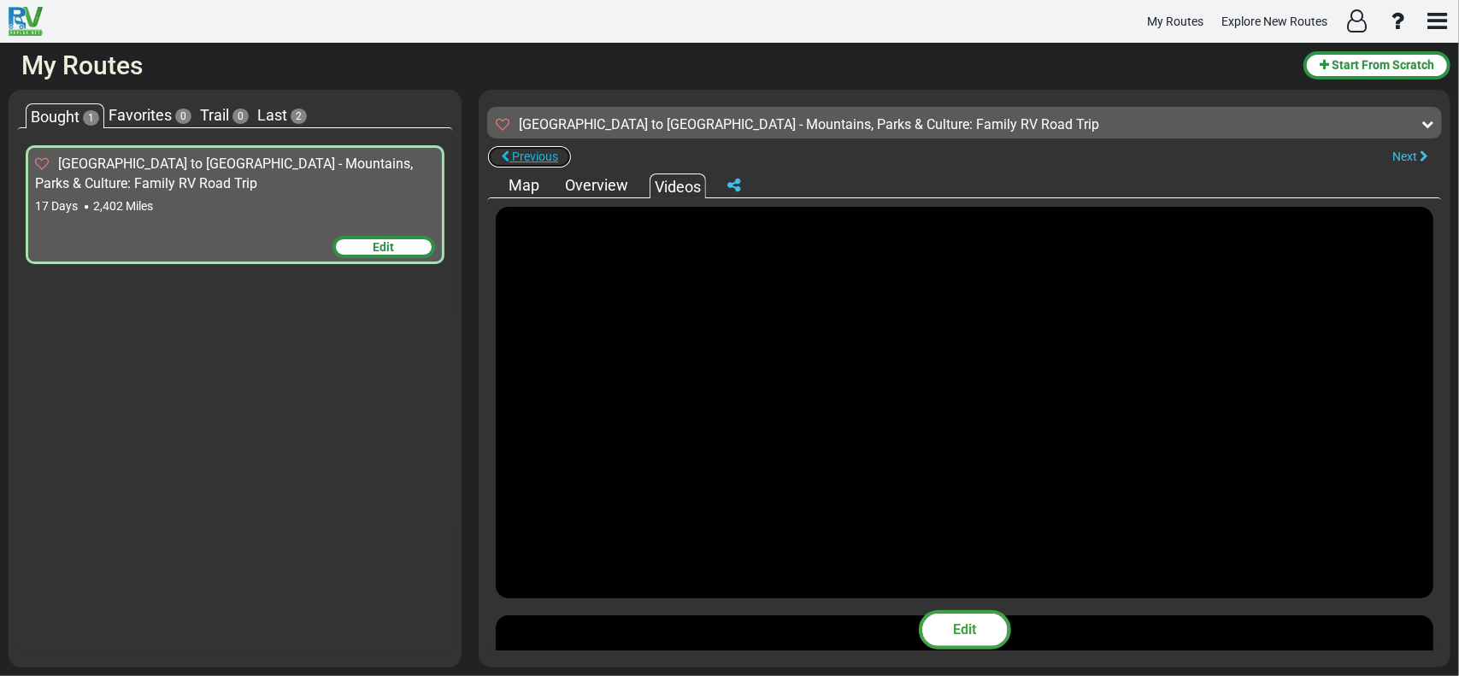
click at [520, 155] on span "Previous" at bounding box center [535, 157] width 46 height 14
click at [520, 154] on span "Previous" at bounding box center [535, 157] width 46 height 14
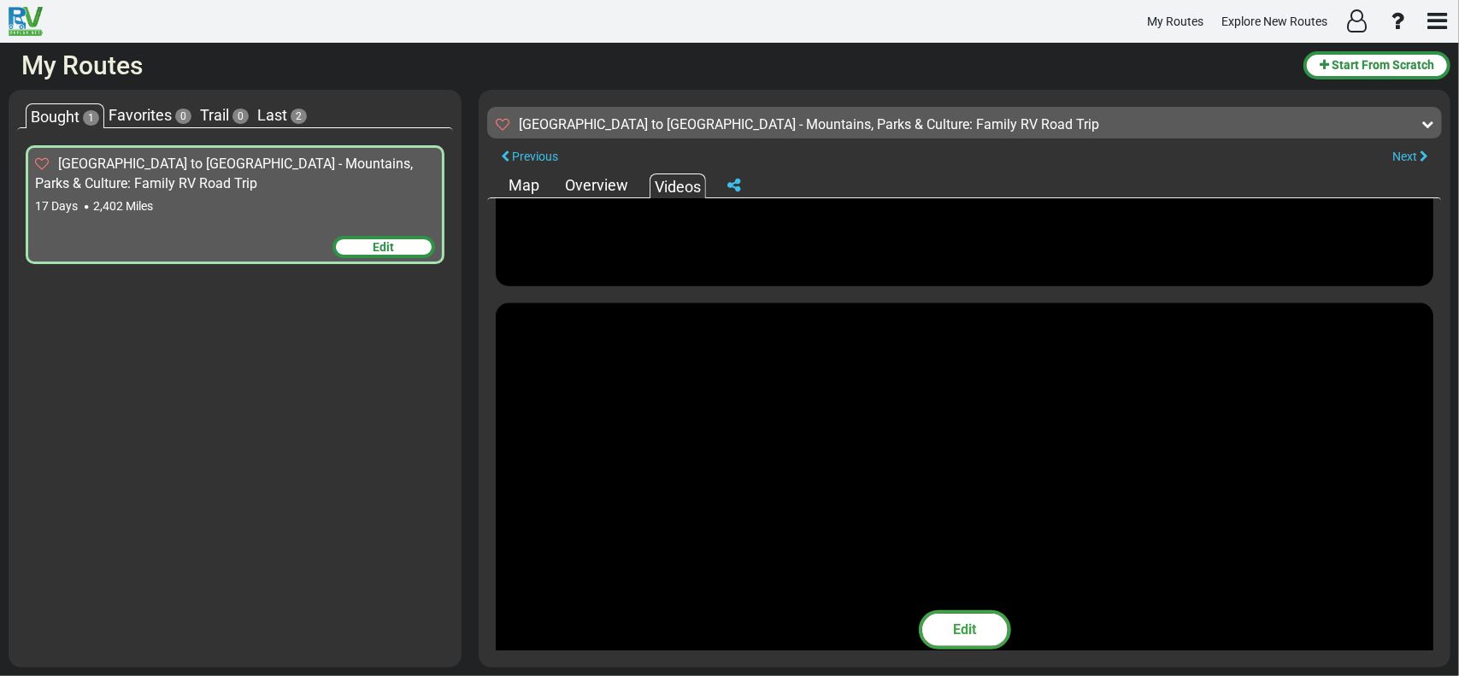
scroll to position [1538, 0]
click at [524, 185] on div "Map" at bounding box center [523, 185] width 39 height 22
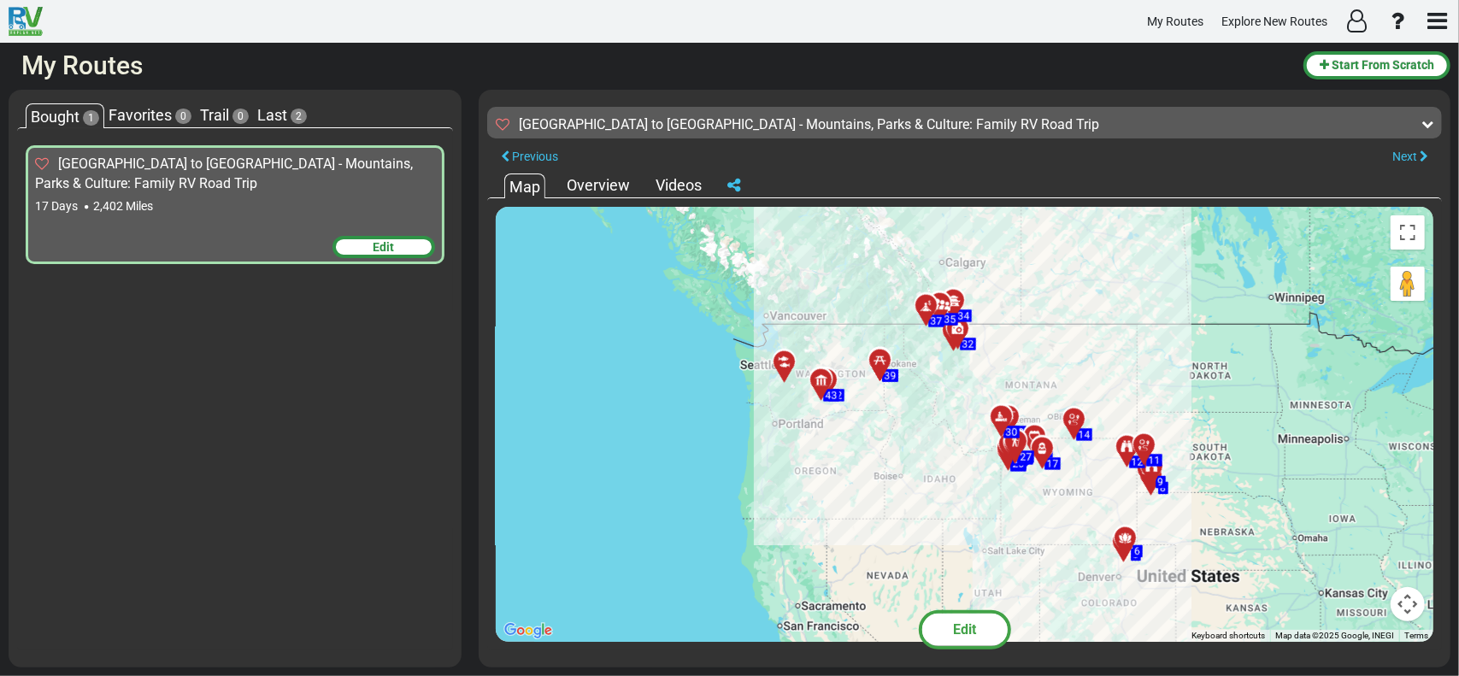
click at [599, 177] on div "Overview" at bounding box center [598, 185] width 72 height 22
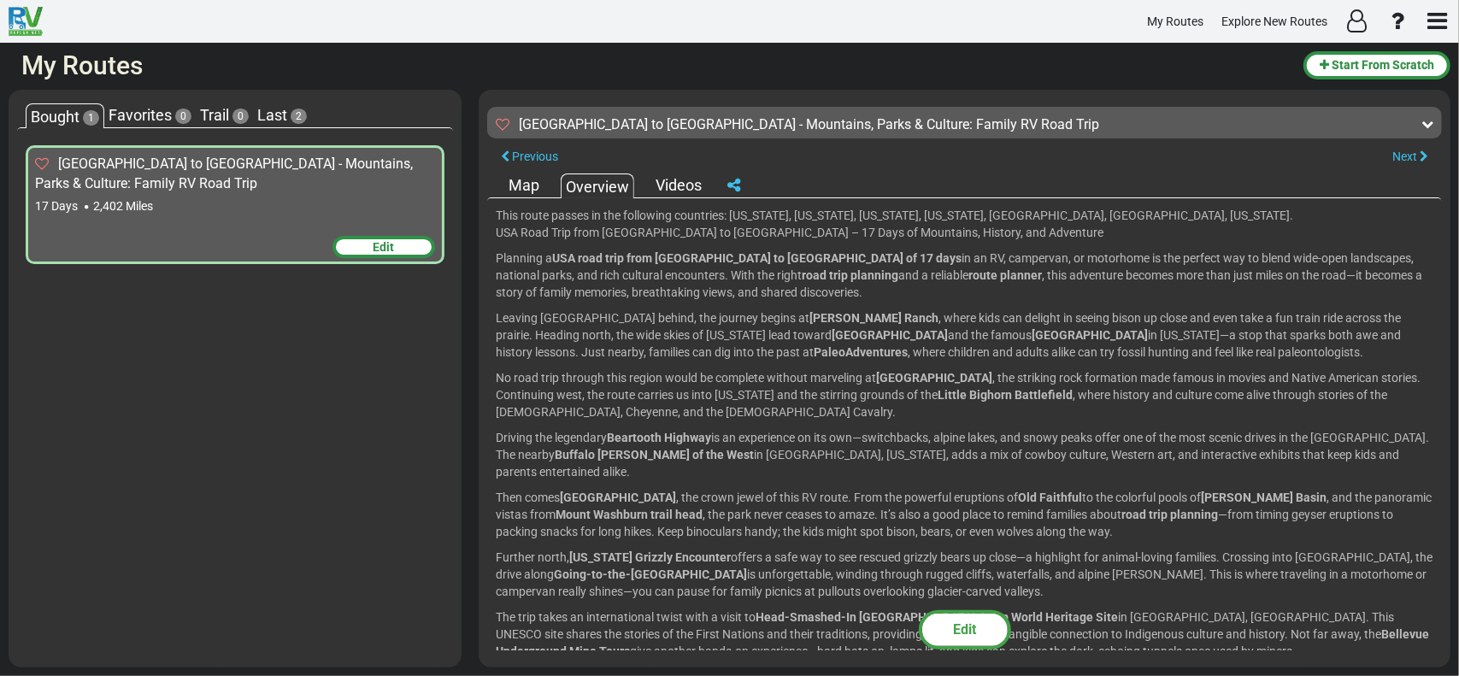
click at [527, 181] on div "Map" at bounding box center [523, 185] width 39 height 22
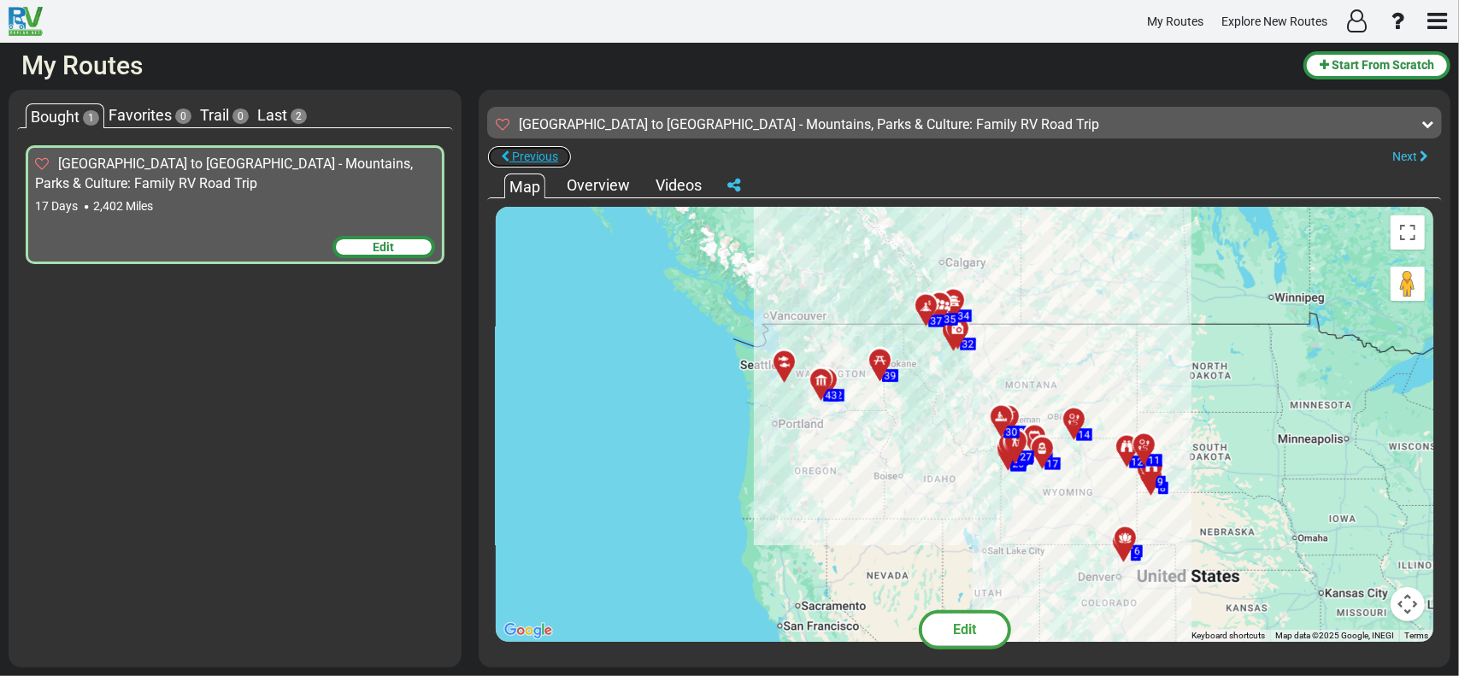
click at [526, 156] on span "Previous" at bounding box center [535, 157] width 46 height 14
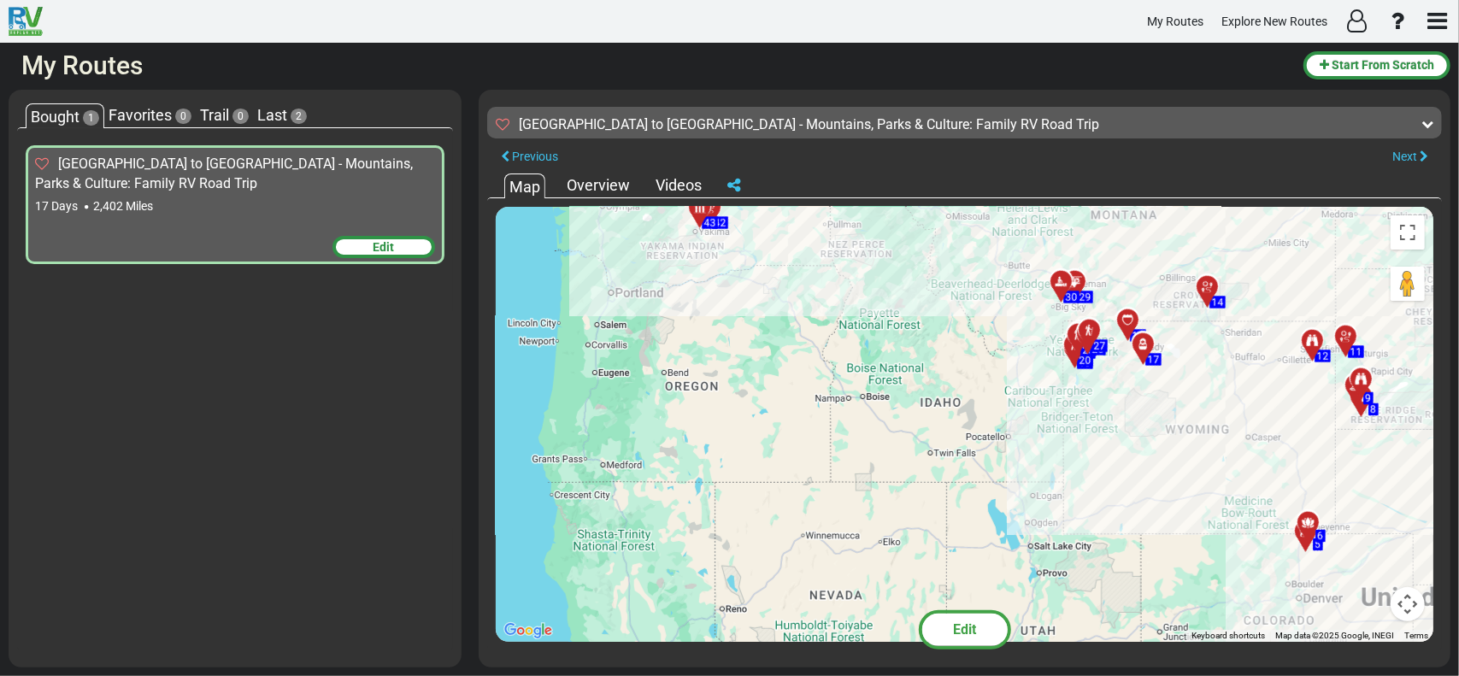
drag, startPoint x: 811, startPoint y: 495, endPoint x: 683, endPoint y: 437, distance: 140.7
click at [683, 437] on div "To activate drag with keyboard, press Alt + Enter. Once in keyboard drag state,…" at bounding box center [964, 424] width 937 height 435
click at [371, 244] on div "Edit" at bounding box center [383, 247] width 103 height 22
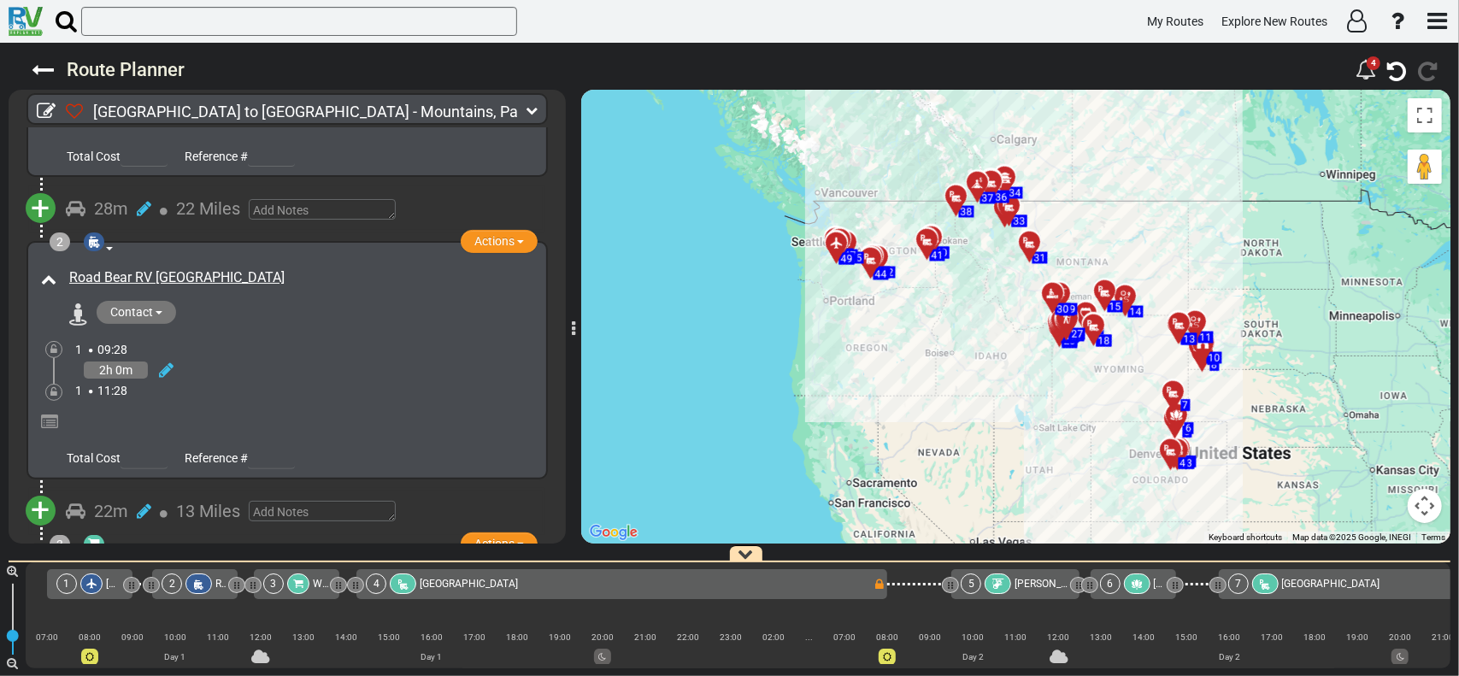
scroll to position [256, 0]
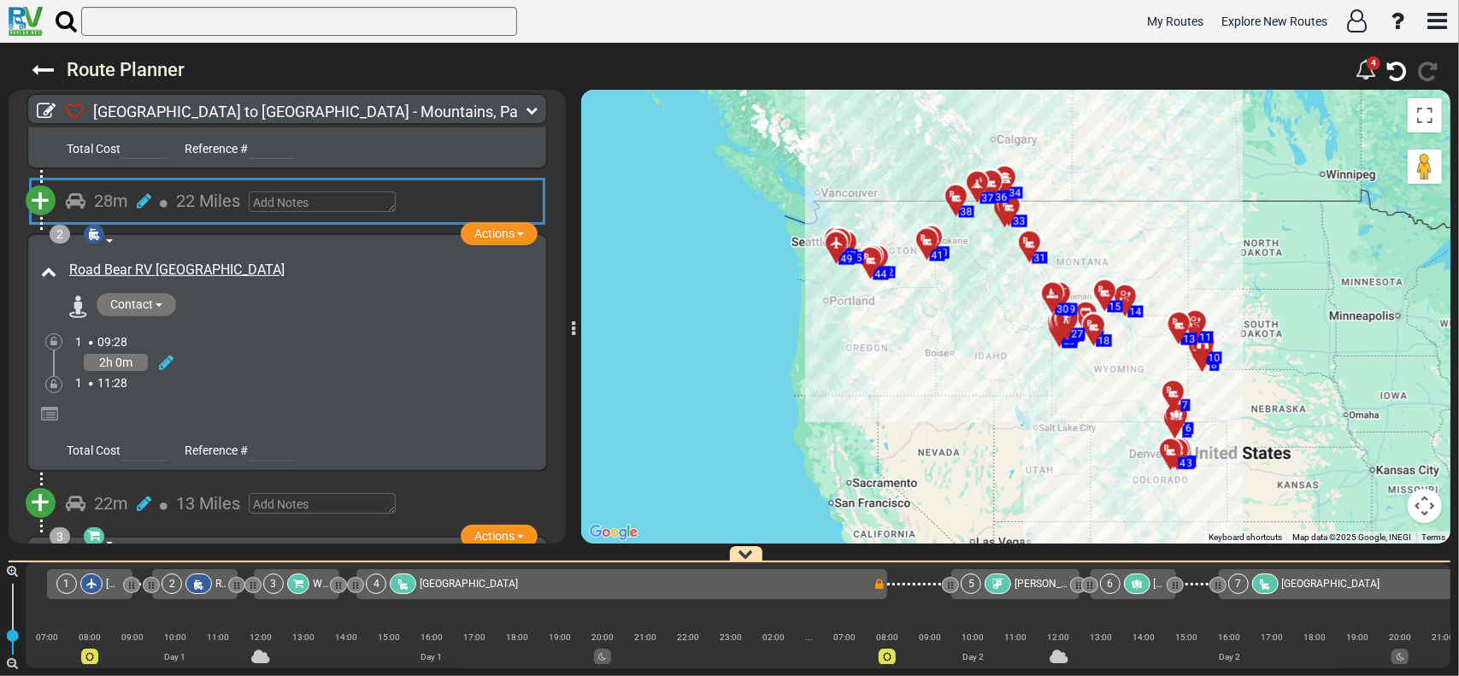
drag, startPoint x: 151, startPoint y: 589, endPoint x: 141, endPoint y: 589, distance: 10.3
click at [141, 589] on div at bounding box center [142, 584] width 20 height 30
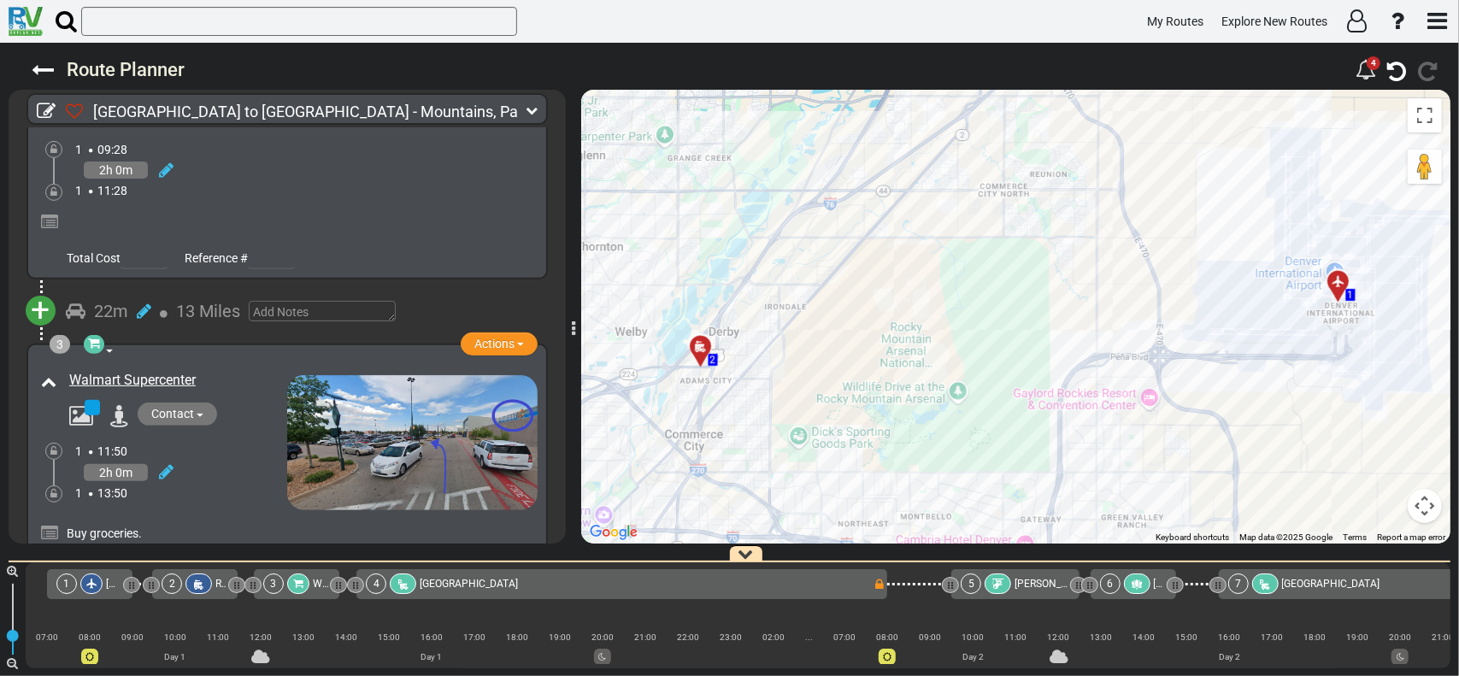
scroll to position [579, 0]
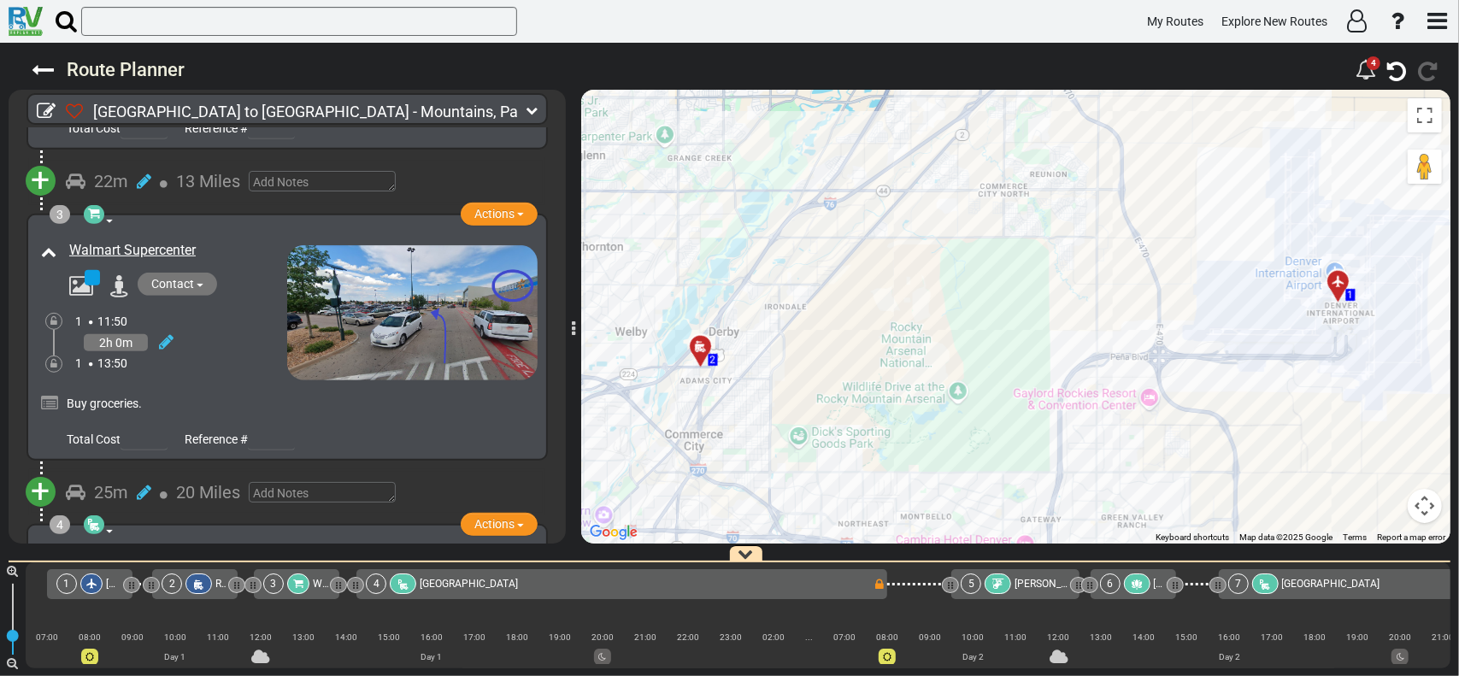
click at [206, 171] on span "13 Miles" at bounding box center [208, 181] width 64 height 21
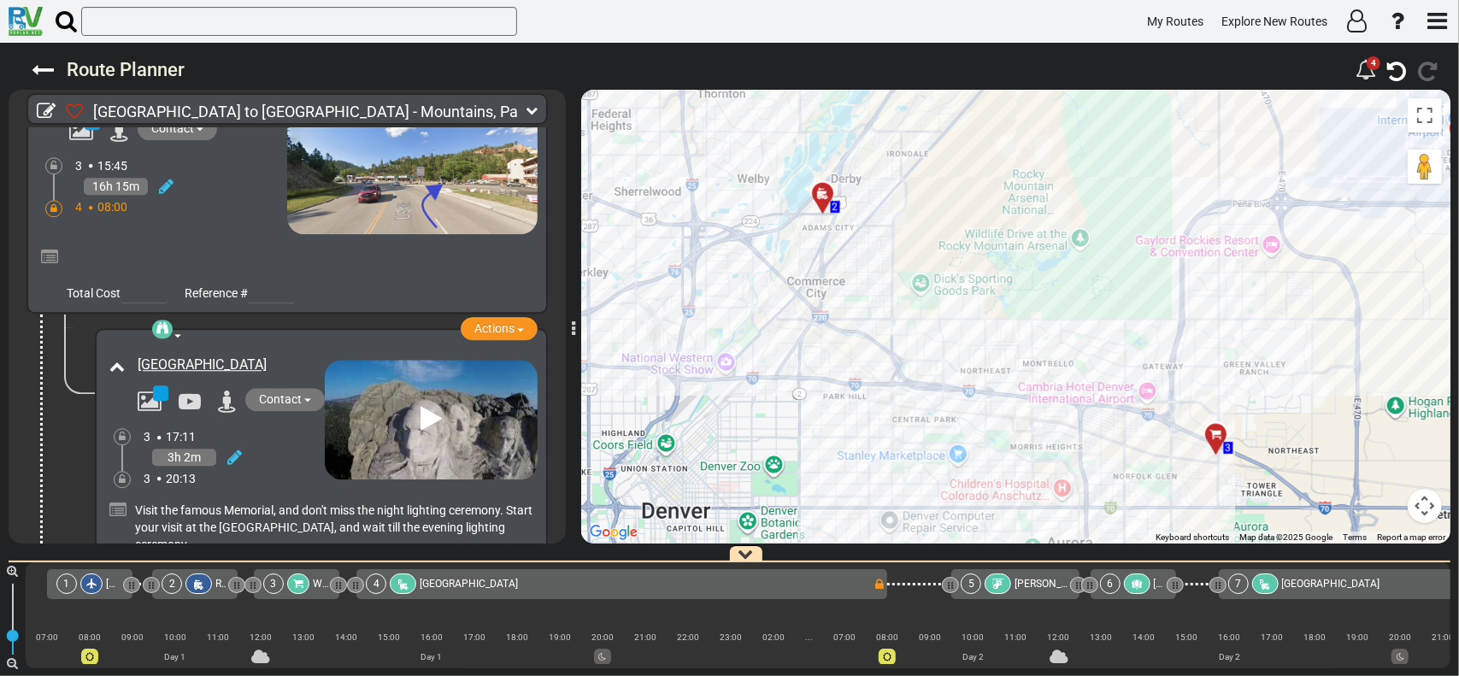
scroll to position [3057, 0]
